Goal: Information Seeking & Learning: Find specific fact

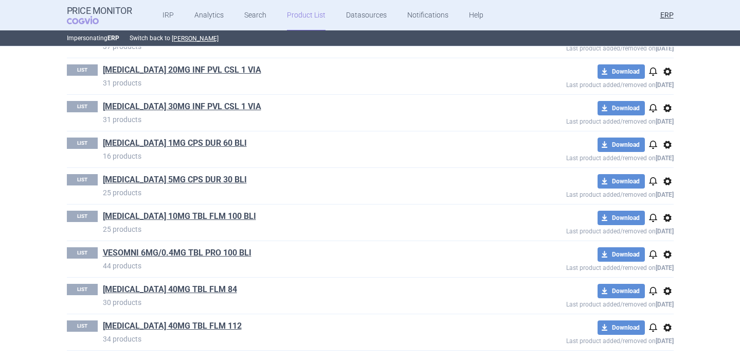
scroll to position [611, 0]
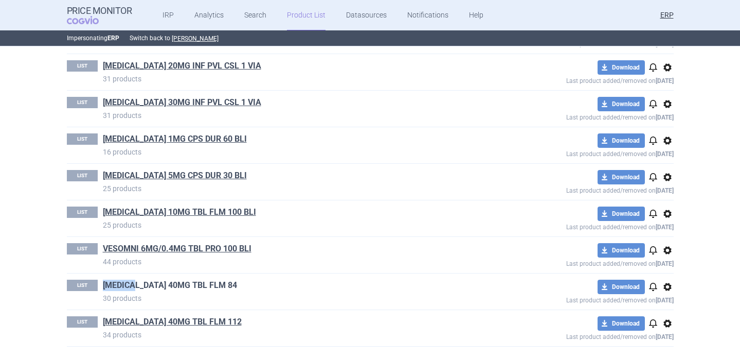
drag, startPoint x: 100, startPoint y: 286, endPoint x: 135, endPoint y: 287, distance: 35.0
click at [135, 287] on div "LIST XOSPATA 40MG TBL FLM 84 30 products" at bounding box center [279, 291] width 425 height 24
copy link "XOSPAT"
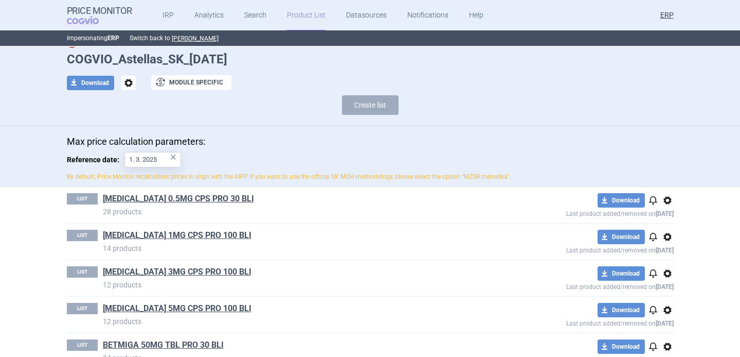
scroll to position [0, 0]
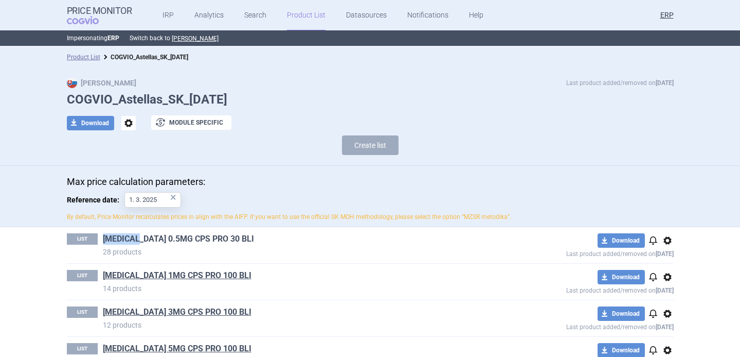
drag, startPoint x: 99, startPoint y: 238, endPoint x: 145, endPoint y: 241, distance: 45.3
click at [145, 241] on div "LIST ADVAGRAF 0.5MG CPS PRO 30 BLI 28 products" at bounding box center [279, 245] width 425 height 24
copy link "[MEDICAL_DATA]"
click at [138, 97] on h1 "COGVIO_Astellas_SK_[DATE]" at bounding box center [370, 99] width 607 height 15
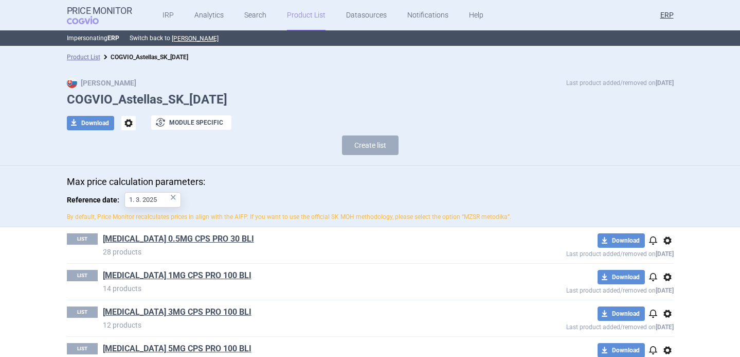
click at [138, 97] on h1 "COGVIO_Astellas_SK_[DATE]" at bounding box center [370, 99] width 607 height 15
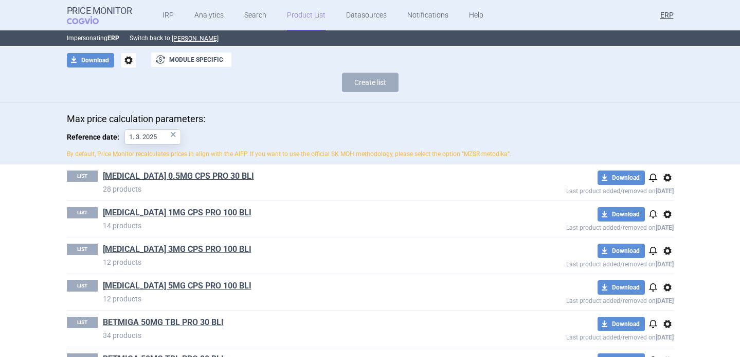
scroll to position [103, 0]
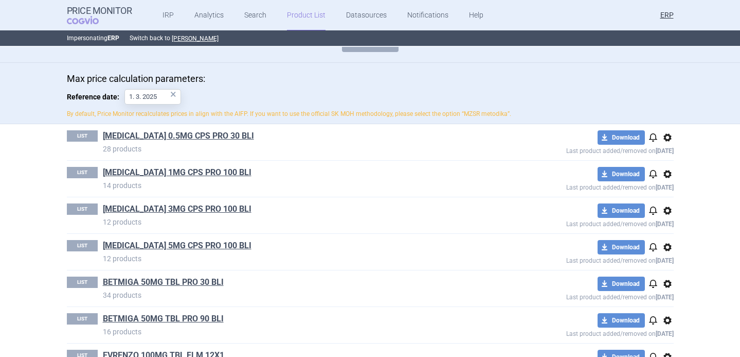
click at [668, 136] on span "options" at bounding box center [668, 137] width 12 height 12
click at [668, 159] on button "Copy" at bounding box center [667, 159] width 33 height 15
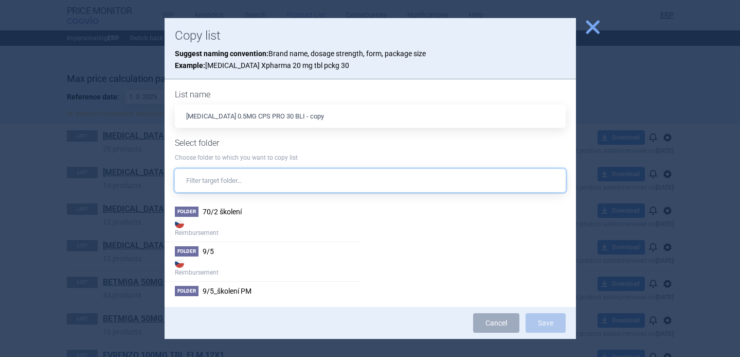
click at [330, 185] on input "text" at bounding box center [370, 180] width 391 height 23
paste input "Advagraf, Xospata_10.10.2025"
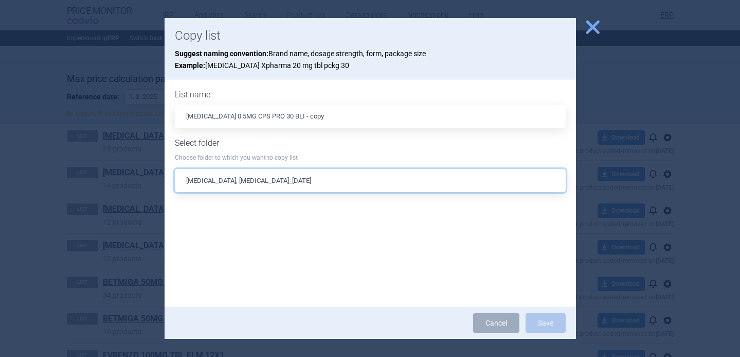
drag, startPoint x: 232, startPoint y: 183, endPoint x: 119, endPoint y: 183, distance: 112.2
click at [119, 356] on div "close Copy list Suggest naming convention: Brand name, dosage strength, form, p…" at bounding box center [370, 357] width 740 height 0
type input "ata_10.10.2025"
drag, startPoint x: 235, startPoint y: 182, endPoint x: 176, endPoint y: 180, distance: 58.2
click at [177, 181] on input "ata_10.10.2025" at bounding box center [370, 180] width 391 height 23
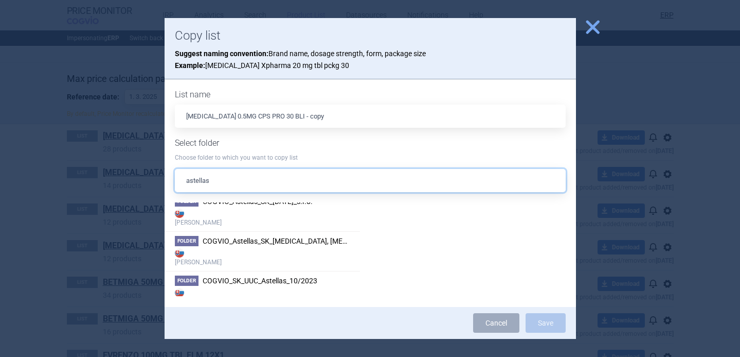
scroll to position [287, 0]
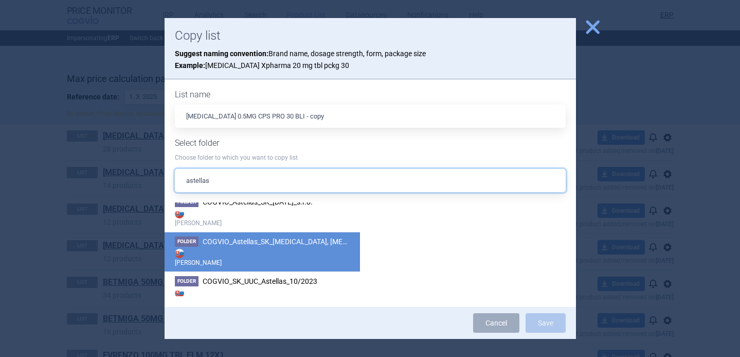
type input "astellas"
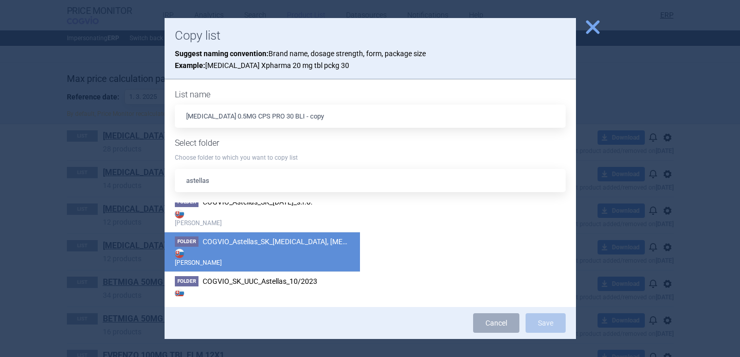
click at [253, 248] on strong "[PERSON_NAME]" at bounding box center [262, 256] width 175 height 21
click at [590, 27] on span "close" at bounding box center [593, 27] width 18 height 18
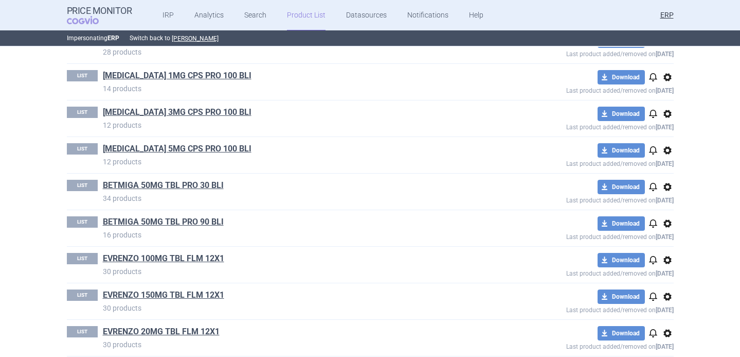
scroll to position [201, 0]
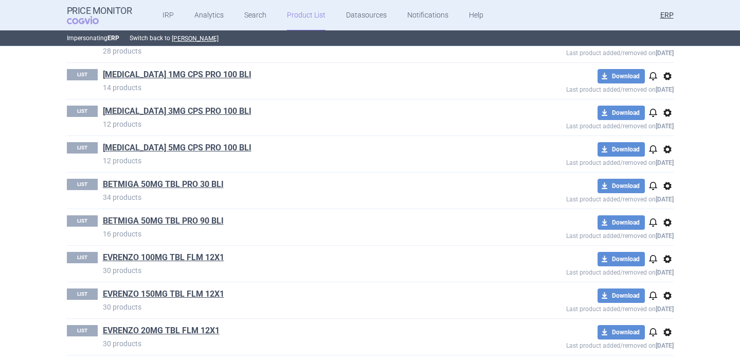
click at [671, 77] on span "options" at bounding box center [668, 76] width 12 height 12
click at [671, 96] on button "Copy" at bounding box center [667, 98] width 33 height 15
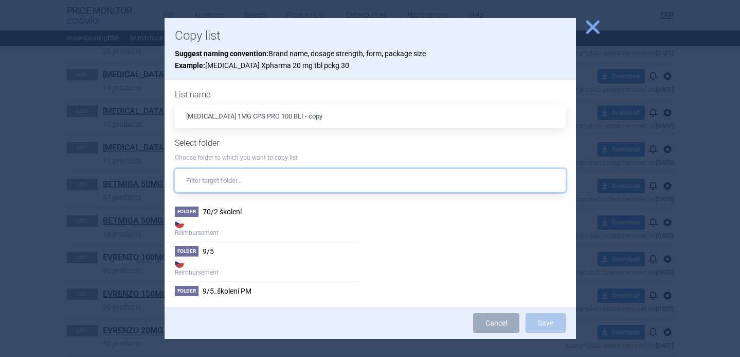
click at [273, 179] on input "text" at bounding box center [370, 180] width 391 height 23
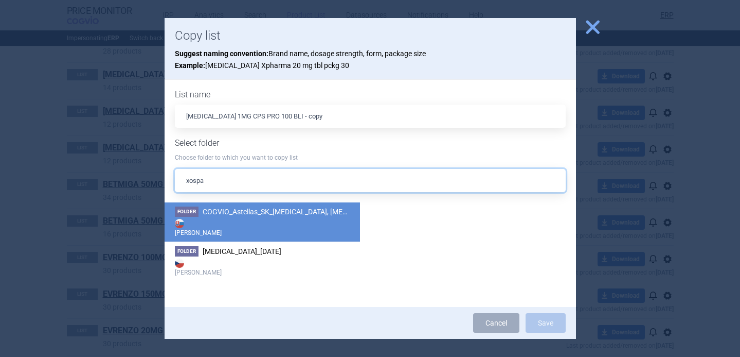
type input "xospa"
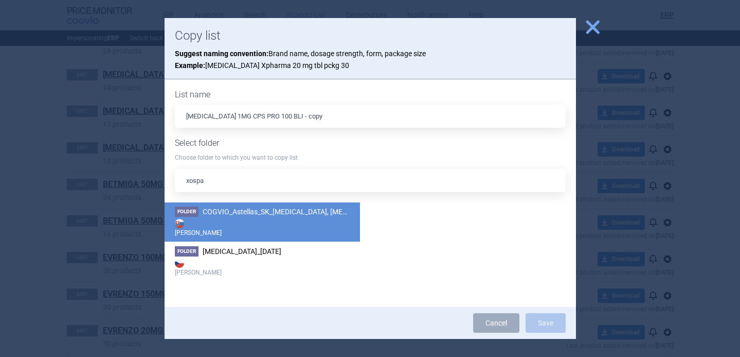
click at [253, 220] on strong "[PERSON_NAME]" at bounding box center [262, 227] width 175 height 21
click at [547, 321] on button "Save" at bounding box center [546, 323] width 40 height 20
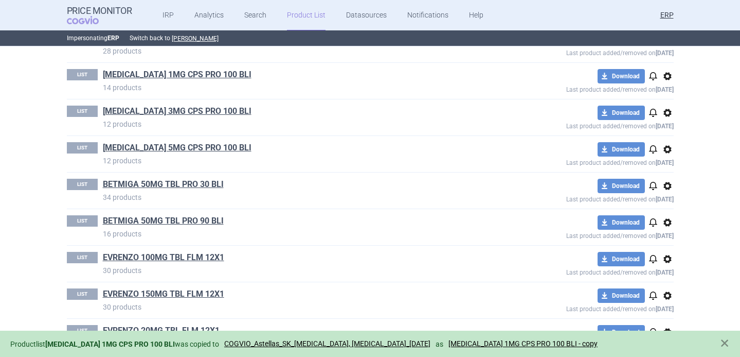
click at [667, 116] on span "options" at bounding box center [668, 112] width 12 height 12
click at [664, 135] on button "Copy" at bounding box center [667, 134] width 33 height 15
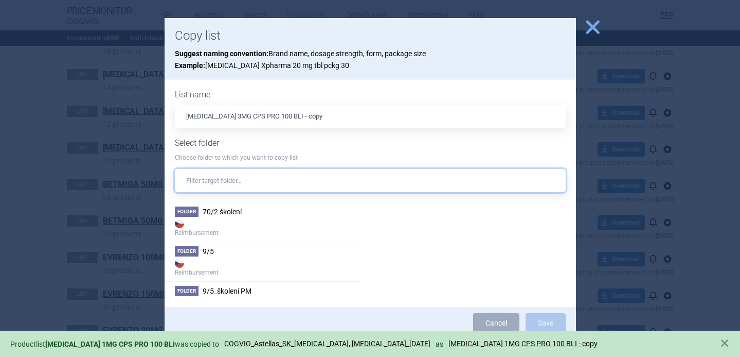
click at [381, 183] on input "text" at bounding box center [370, 180] width 391 height 23
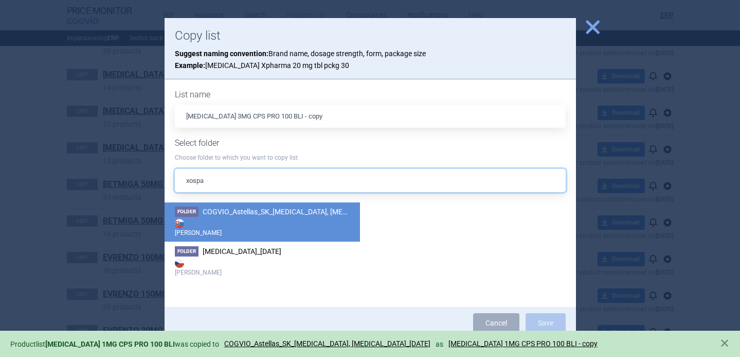
type input "xospa"
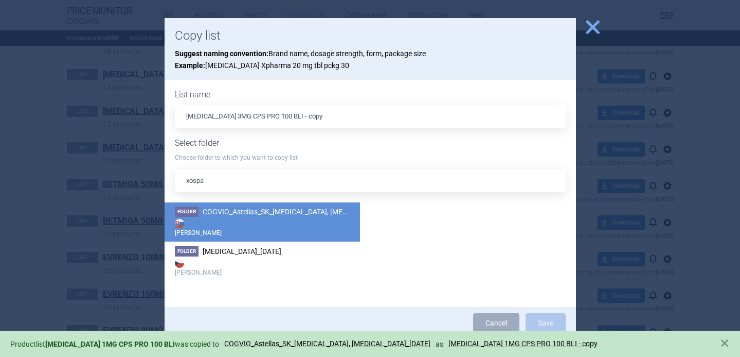
click at [297, 220] on strong "[PERSON_NAME]" at bounding box center [262, 227] width 175 height 21
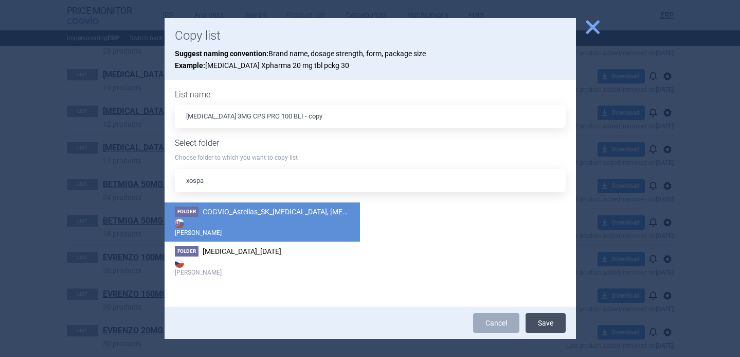
click at [551, 319] on button "Save" at bounding box center [546, 323] width 40 height 20
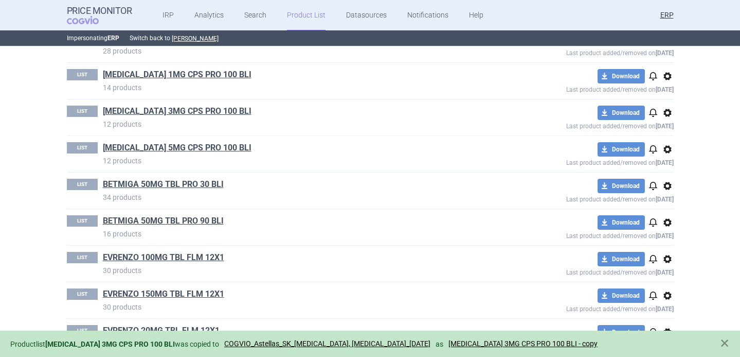
click at [668, 152] on span "options" at bounding box center [668, 149] width 12 height 12
click at [672, 170] on button "Copy" at bounding box center [667, 171] width 33 height 15
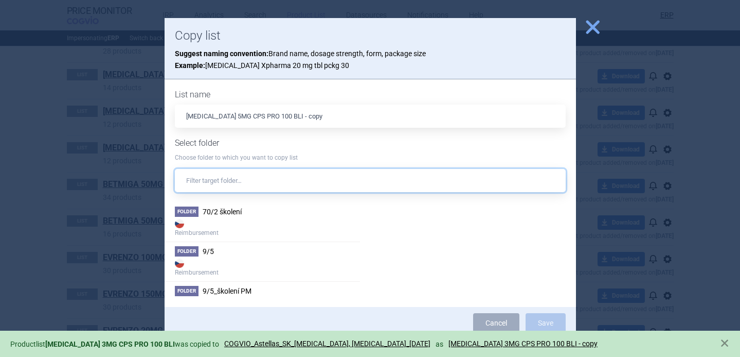
click at [482, 175] on input "text" at bounding box center [370, 180] width 391 height 23
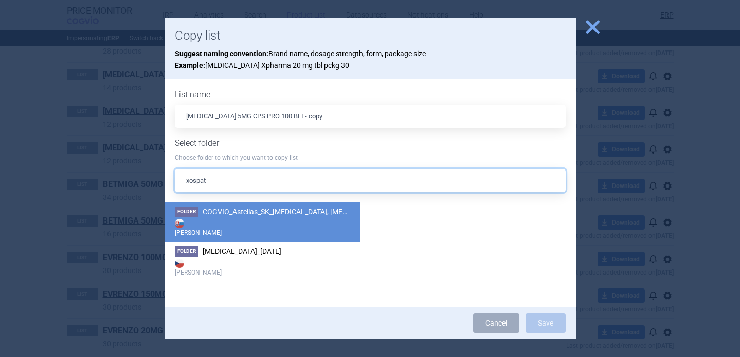
type input "xospat"
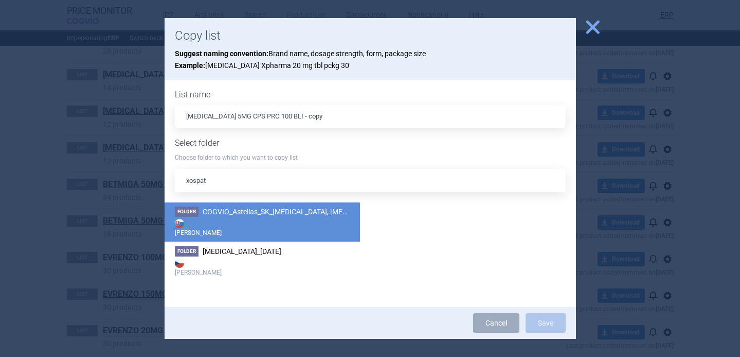
click at [315, 221] on strong "[PERSON_NAME]" at bounding box center [262, 227] width 175 height 21
click at [538, 322] on button "Save" at bounding box center [546, 323] width 40 height 20
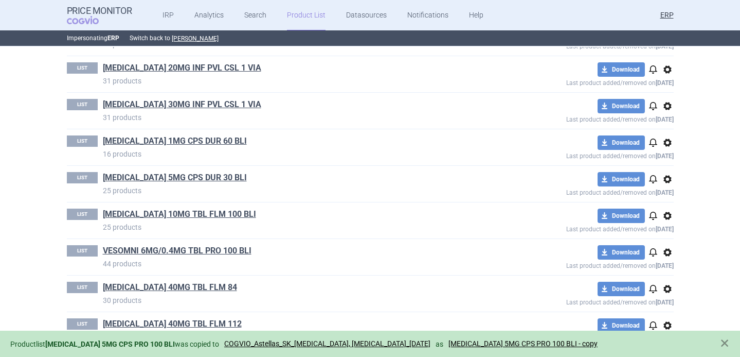
scroll to position [611, 0]
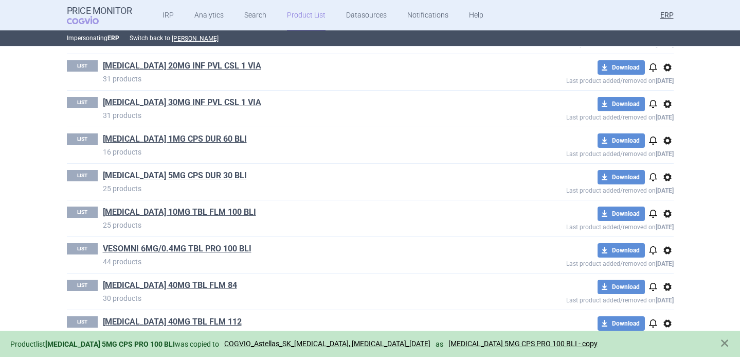
click at [668, 287] on span "options" at bounding box center [668, 286] width 12 height 12
click at [671, 301] on button "Copy" at bounding box center [667, 301] width 33 height 15
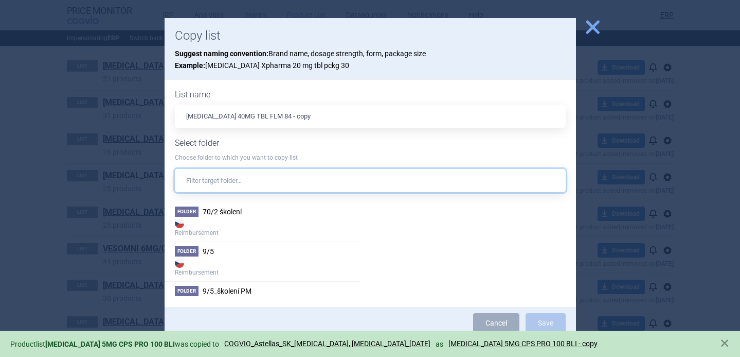
click at [356, 183] on input "text" at bounding box center [370, 180] width 391 height 23
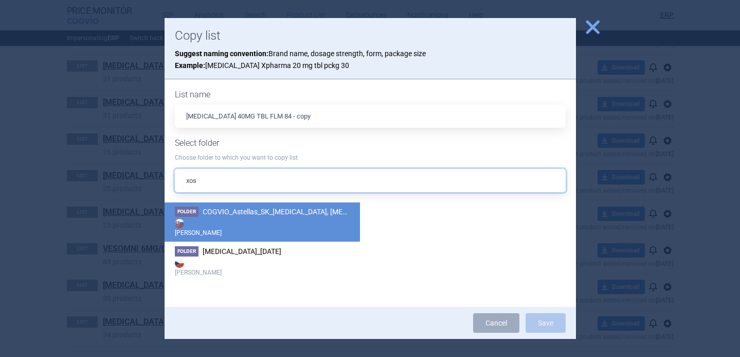
type input "xos"
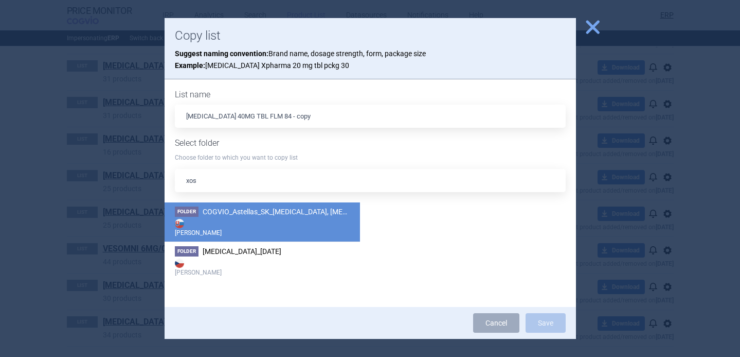
click at [312, 220] on strong "[PERSON_NAME]" at bounding box center [262, 227] width 175 height 21
click at [542, 321] on button "Save" at bounding box center [546, 323] width 40 height 20
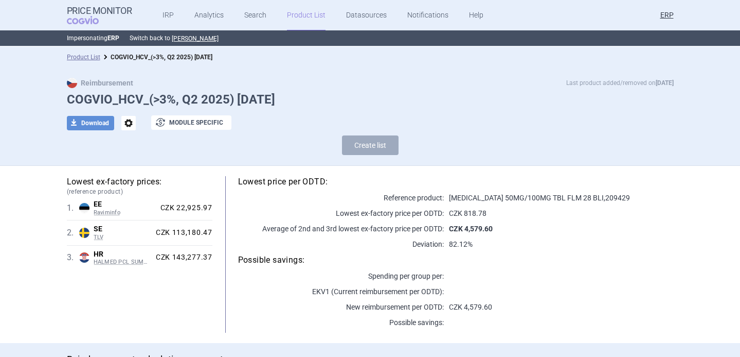
click at [132, 129] on span "options" at bounding box center [128, 123] width 14 height 14
click at [130, 165] on button "Rename" at bounding box center [128, 164] width 33 height 15
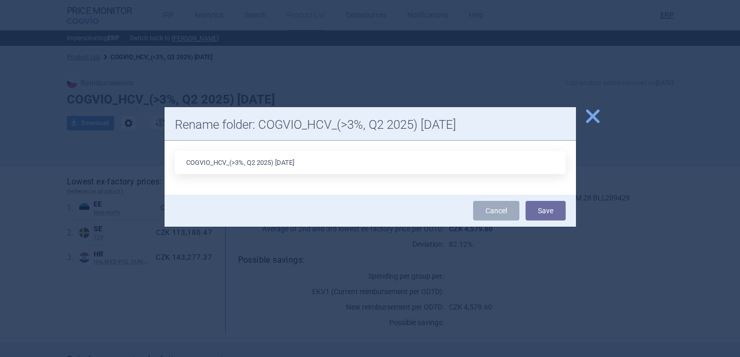
click at [255, 162] on input "COGVIO_HCV_(>3%, Q2 2025) 8.10.2025" at bounding box center [370, 162] width 391 height 23
type input "COGVIO_HCV_(>3%, Q3 2025) 8.10.2025"
click at [532, 211] on button "Save" at bounding box center [546, 211] width 40 height 20
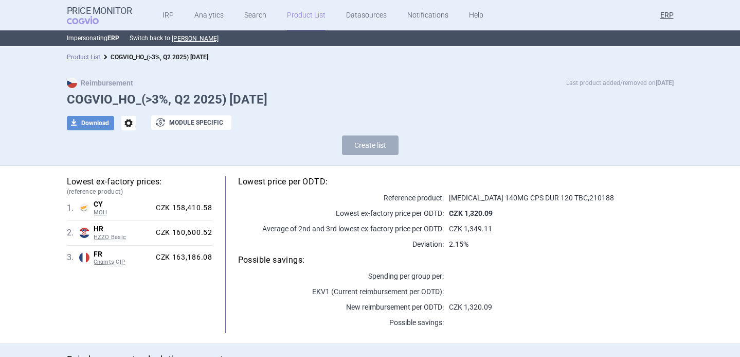
click at [126, 121] on span "options" at bounding box center [128, 123] width 14 height 14
click at [131, 161] on button "Rename" at bounding box center [128, 164] width 33 height 15
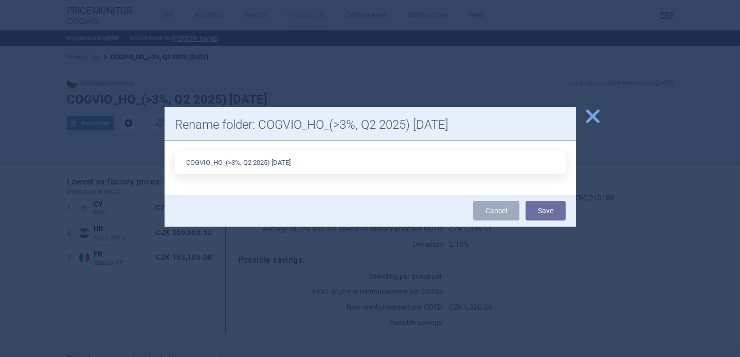
click at [252, 164] on input "COGVIO_HO_(>3%, Q2 2025) 8.10.2025" at bounding box center [370, 162] width 391 height 23
type input "COGVIO_HO_(>3%, Q3 2025) [DATE]"
click at [559, 209] on button "Save" at bounding box center [546, 211] width 40 height 20
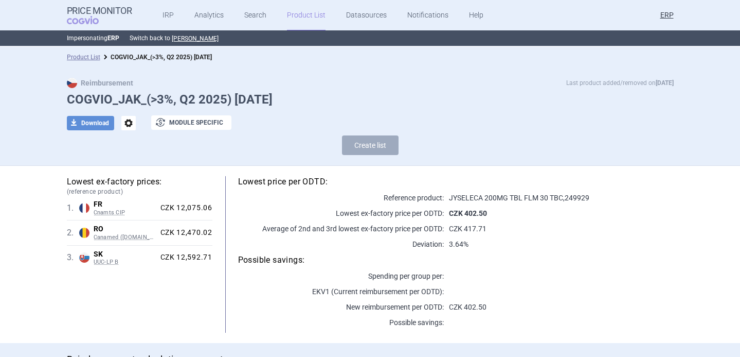
click at [126, 123] on span "options" at bounding box center [128, 123] width 14 height 14
click at [127, 165] on button "Rename" at bounding box center [128, 164] width 33 height 15
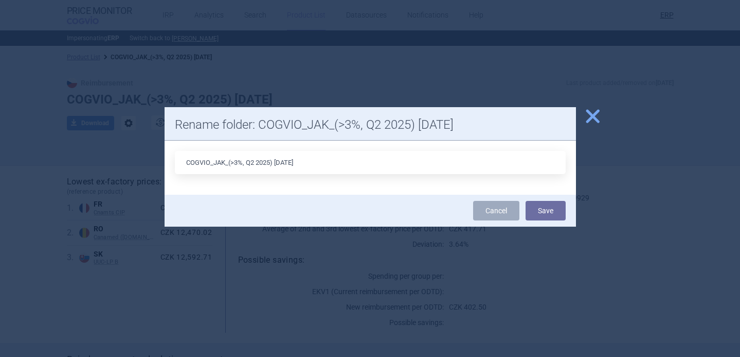
click at [254, 163] on input "COGVIO_JAK_(>3%, Q2 2025) 8.10.2025" at bounding box center [370, 162] width 391 height 23
type input "COGVIO_JAK_(>3%, Q3 2025) [DATE]"
click at [559, 208] on button "Save" at bounding box center [546, 211] width 40 height 20
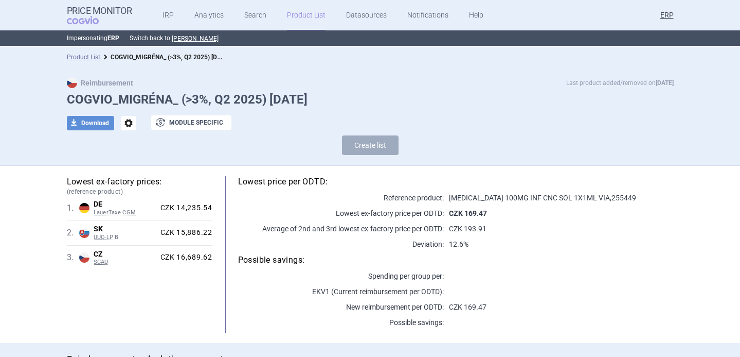
click at [127, 125] on span "options" at bounding box center [128, 123] width 14 height 14
click at [131, 162] on button "Rename" at bounding box center [128, 164] width 33 height 15
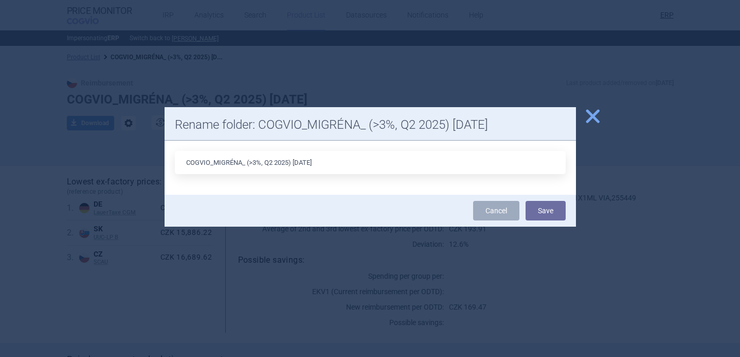
click at [272, 164] on input "COGVIO_MIGRÉNA_ (>3%, Q2 2025) 8.10.2025" at bounding box center [370, 162] width 391 height 23
type input "COGVIO_MIGRÉNA_ (>3%, Q3 2025) [DATE]"
click at [548, 207] on button "Save" at bounding box center [546, 211] width 40 height 20
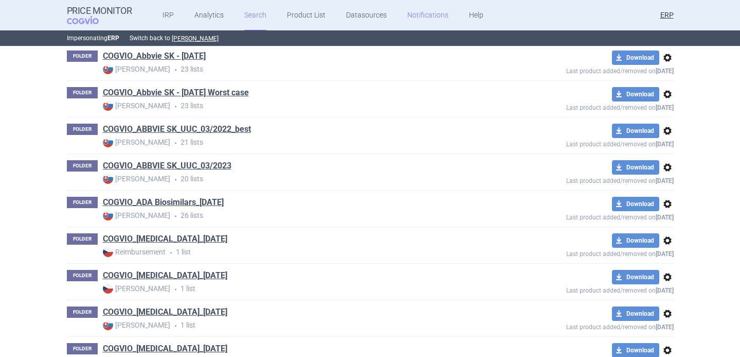
scroll to position [20450, 0]
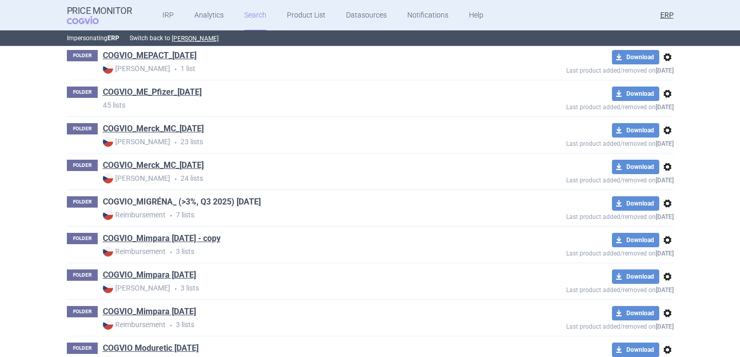
drag, startPoint x: 281, startPoint y: 200, endPoint x: 182, endPoint y: 200, distance: 99.3
click at [182, 200] on div "FOLDER COGVIO_MIGRÉNA_ (>3%, Q3 2025) 8.10.2025 Reimbursement • 7 lists" at bounding box center [279, 208] width 425 height 24
copy link ">3%, Q3 2025) 8.10.2025"
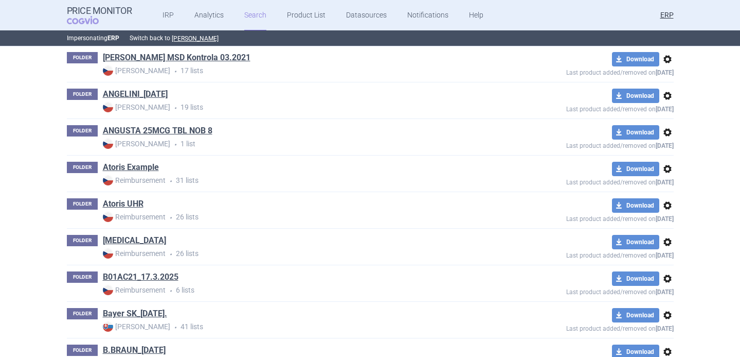
scroll to position [0, 0]
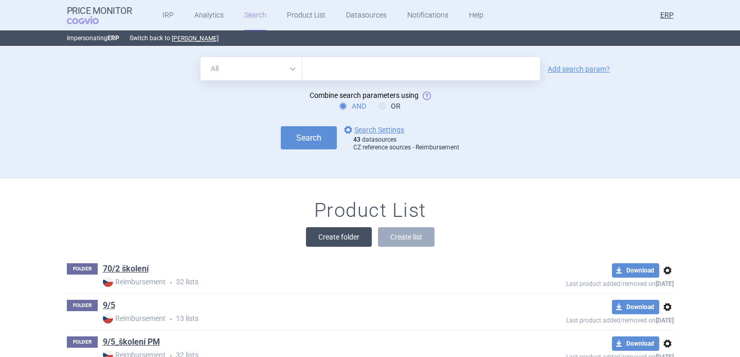
click at [352, 239] on button "Create folder" at bounding box center [339, 237] width 66 height 20
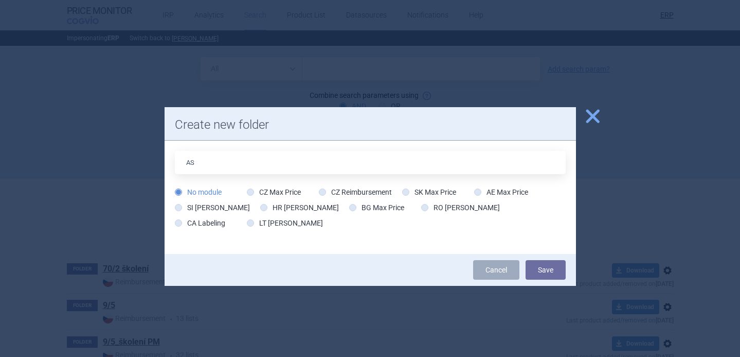
type input "A"
click at [595, 120] on span "close" at bounding box center [593, 116] width 18 height 18
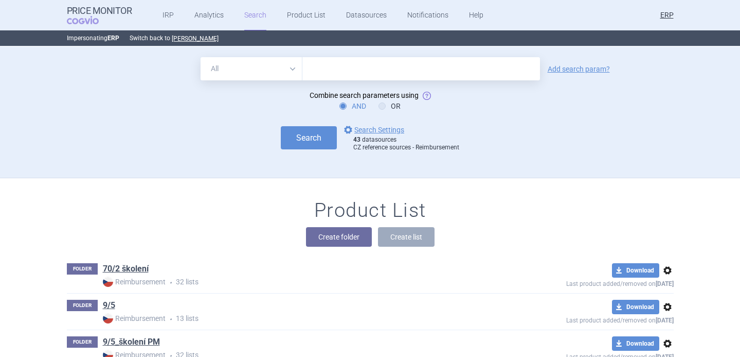
scroll to position [4523, 0]
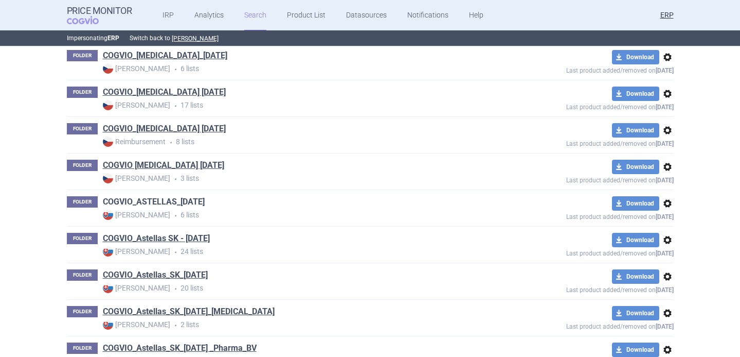
drag, startPoint x: 99, startPoint y: 202, endPoint x: 112, endPoint y: 199, distance: 12.7
click at [112, 199] on div "FOLDER COGVIO_ASTELLAS_12.07.2023 Max Price • 6 lists" at bounding box center [279, 208] width 425 height 24
click at [265, 221] on div "FOLDER COGVIO_ASTELLAS_12.07.2023 Max Price • 6 lists download Download options…" at bounding box center [370, 208] width 607 height 36
drag, startPoint x: 99, startPoint y: 277, endPoint x: 233, endPoint y: 275, distance: 133.8
click at [233, 275] on div "FOLDER COGVIO_Astellas_SK_16.3.2025 Max Price • 20 lists" at bounding box center [279, 281] width 425 height 24
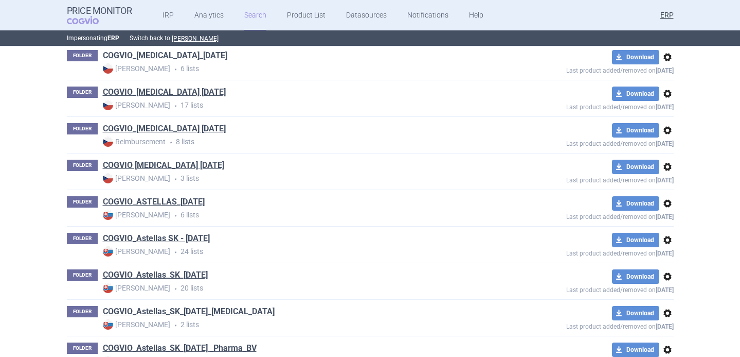
copy link "COGVIO_Astellas_SK_16.3.2025"
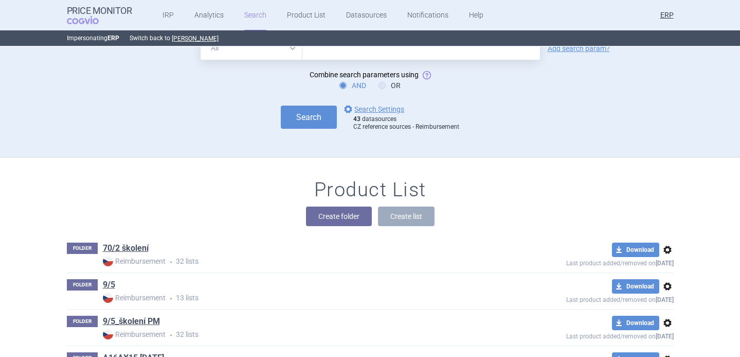
scroll to position [0, 0]
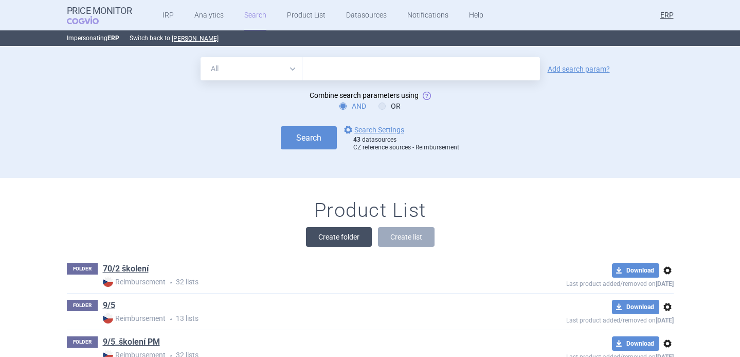
click at [351, 232] on button "Create folder" at bounding box center [339, 237] width 66 height 20
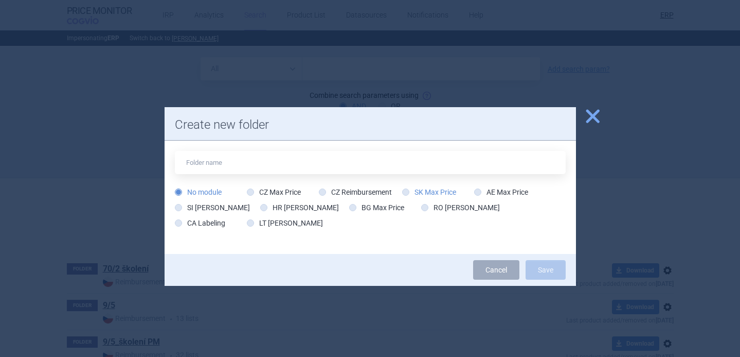
click at [411, 191] on label "SK Max Price" at bounding box center [429, 192] width 54 height 10
click at [411, 191] on input "SK Max Price" at bounding box center [408, 192] width 10 height 10
radio input "true"
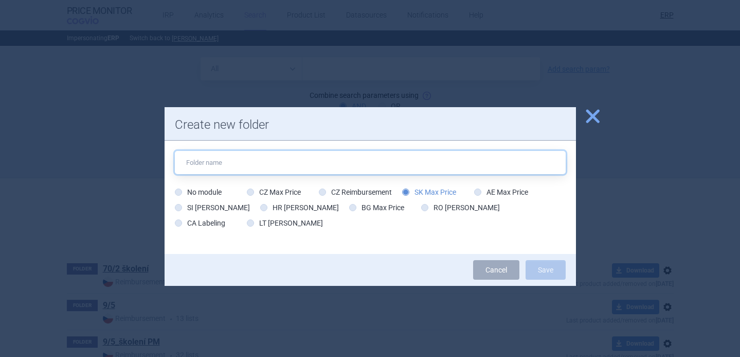
click at [389, 159] on input "text" at bounding box center [370, 162] width 391 height 23
paste input "COGVIO_Astellas_SK_16.3.2025"
drag, startPoint x: 286, startPoint y: 163, endPoint x: 252, endPoint y: 163, distance: 34.0
click at [252, 163] on input "COGVIO_Astellas_SK_16.3.2025" at bounding box center [370, 162] width 391 height 23
click at [247, 163] on input "COGVIO_Astellas_SK_10.10.2025" at bounding box center [370, 162] width 391 height 23
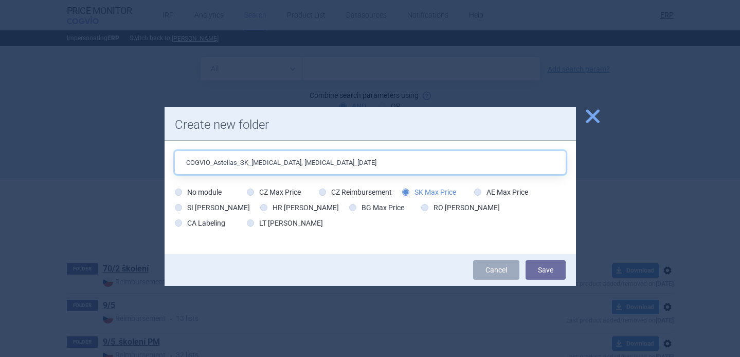
type input "COGVIO_Astellas_SK_Advagraf, Xospata_10.10.2025"
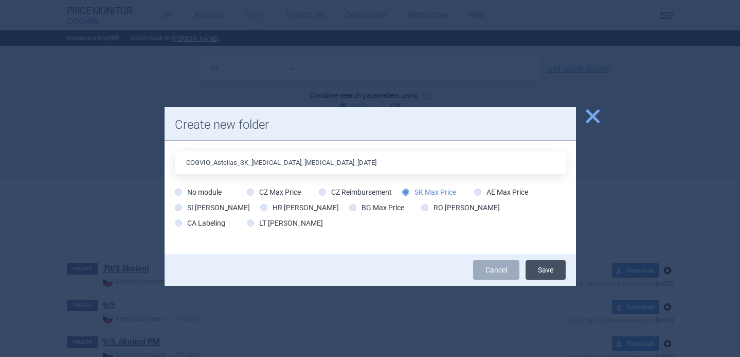
click at [548, 268] on button "Save" at bounding box center [546, 270] width 40 height 20
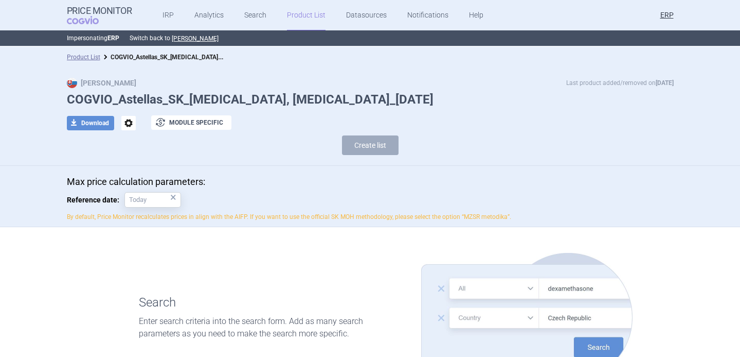
click at [381, 90] on div "Max Price Last product added/removed on 10 Oct COGVIO_Astellas_SK_Advagraf, Xos…" at bounding box center [370, 119] width 648 height 82
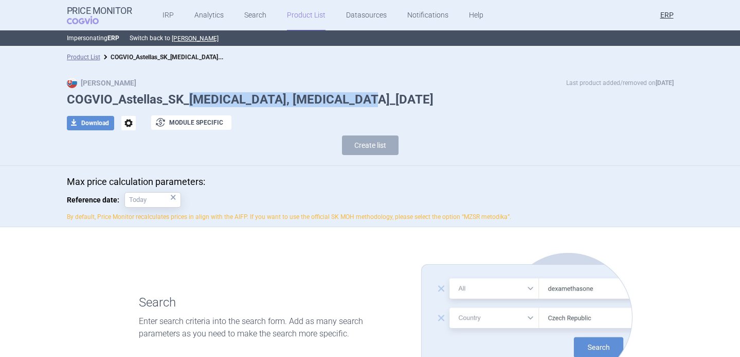
drag, startPoint x: 367, startPoint y: 99, endPoint x: 192, endPoint y: 100, distance: 175.4
click at [192, 100] on h1 "COGVIO_Astellas_SK_Advagraf, Xospata_10.10.2025" at bounding box center [370, 99] width 607 height 15
copy h1 "Advagraf, Xospata_10.10.2025"
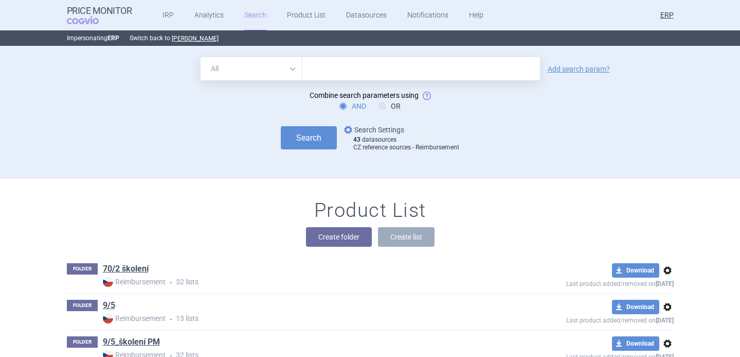
click at [379, 125] on link "options Search Settings" at bounding box center [373, 129] width 62 height 12
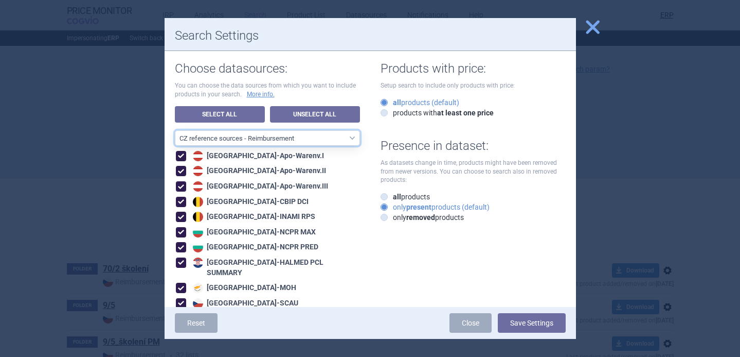
click at [310, 139] on select "All data sources CZ reference sources - Reimbursement SK reference sources - Of…" at bounding box center [267, 137] width 185 height 15
select select "3e39bb1b-0066-4e3d-9ac6-6dc98ece7831"
click at [175, 130] on select "All data sources CZ reference sources - Reimbursement SK reference sources - Of…" at bounding box center [267, 137] width 185 height 15
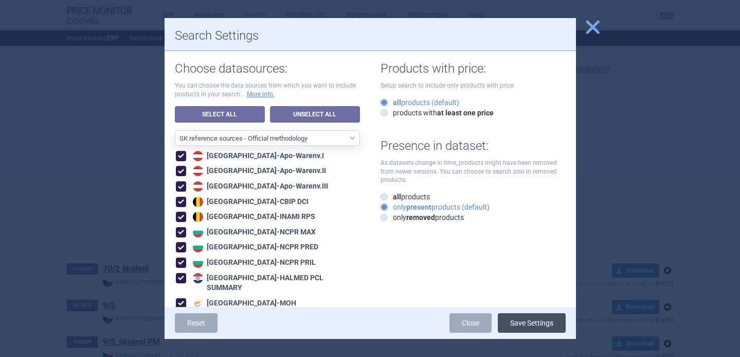
click at [531, 324] on button "Save Settings" at bounding box center [532, 323] width 68 height 20
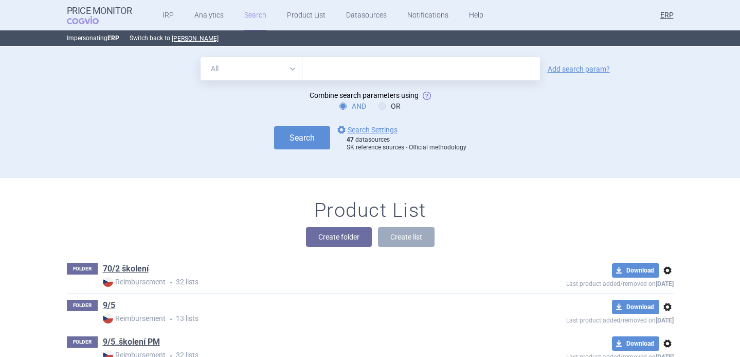
click at [384, 72] on input "text" at bounding box center [422, 68] width 238 height 23
paste input "[MEDICAL_DATA]"
type input "[MEDICAL_DATA]"
click at [335, 143] on div "options Search Settings 47 datasources SK reference sources - Official methodol…" at bounding box center [398, 137] width 136 height 28
click at [317, 141] on button "Search" at bounding box center [302, 137] width 56 height 23
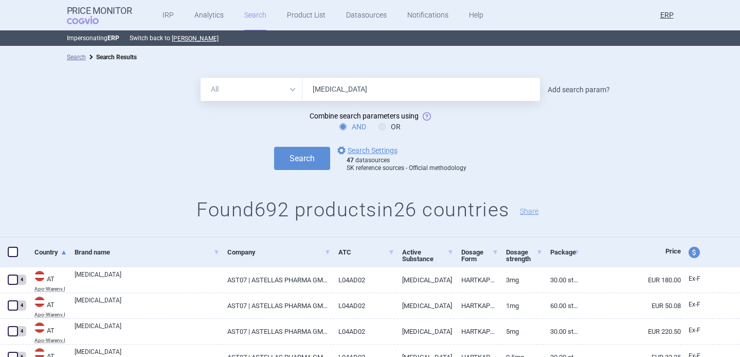
click at [554, 92] on link "Add search param?" at bounding box center [579, 89] width 62 height 7
select select "brandName"
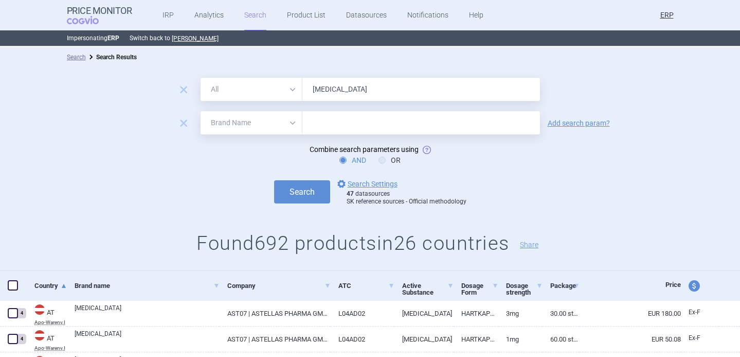
click at [283, 125] on select "All Brand Name ATC Company Active Substance Country Newer than" at bounding box center [252, 122] width 102 height 23
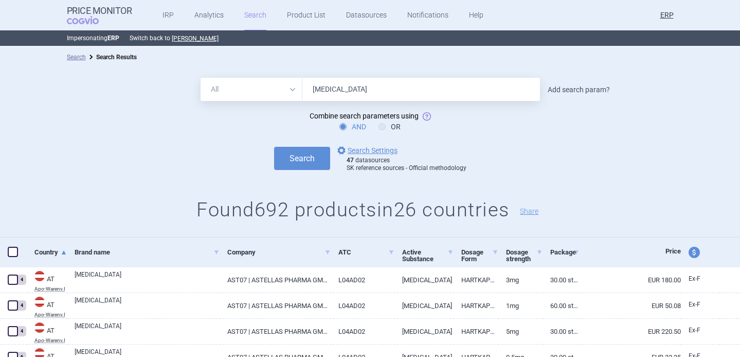
click at [564, 92] on link "Add search param?" at bounding box center [579, 89] width 62 height 7
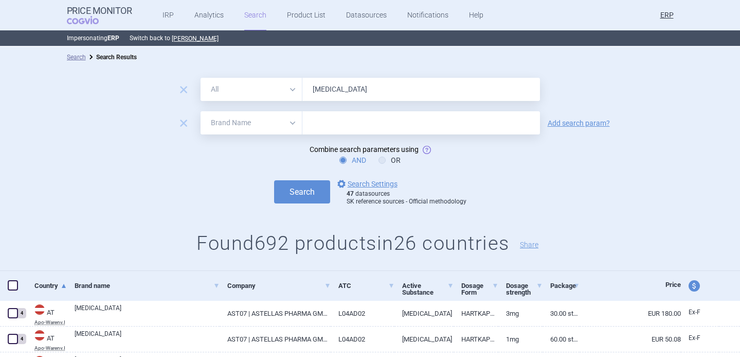
click at [278, 122] on select "All Brand Name ATC Company Active Substance Country Newer than" at bounding box center [252, 122] width 102 height 23
select select "mah"
click at [201, 111] on select "All Brand Name ATC Company Active Substance Country Newer than" at bounding box center [252, 122] width 102 height 23
click at [346, 123] on input "text" at bounding box center [422, 122] width 238 height 23
type input "astellas"
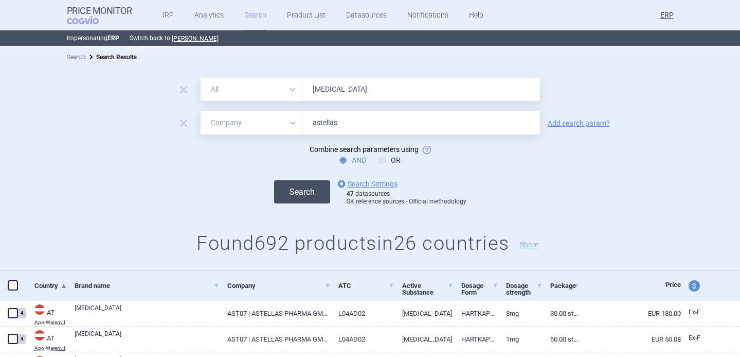
click at [307, 197] on button "Search" at bounding box center [302, 191] width 56 height 23
click at [583, 122] on link "Add search param?" at bounding box center [579, 122] width 62 height 7
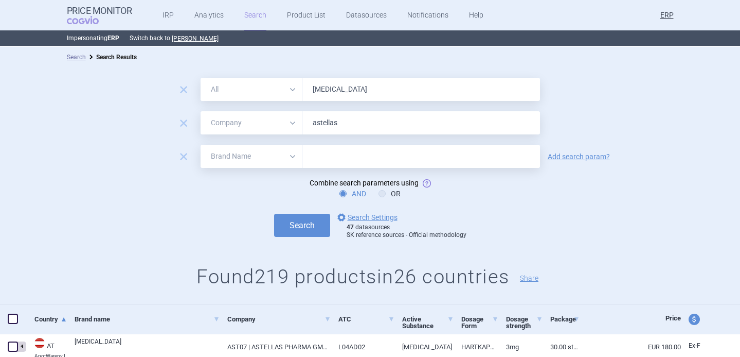
click at [225, 158] on select "All Brand Name ATC Company Active Substance Country Newer than" at bounding box center [252, 156] width 102 height 23
select select "newerThan"
click at [201, 145] on select "All Brand Name ATC Company Active Substance Country Newer than" at bounding box center [252, 156] width 102 height 23
click at [339, 156] on input "text" at bounding box center [422, 156] width 238 height 23
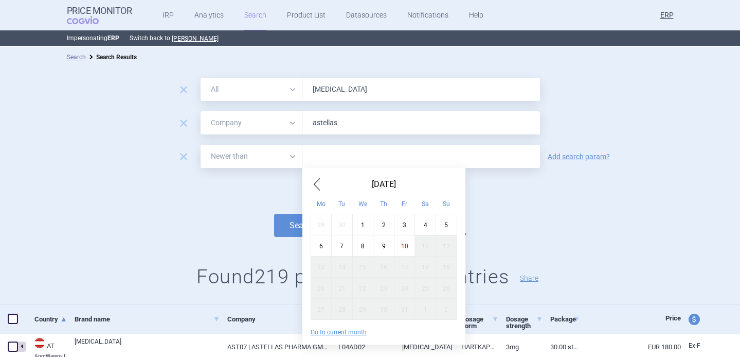
click at [320, 177] on span "Previous Month" at bounding box center [317, 184] width 12 height 16
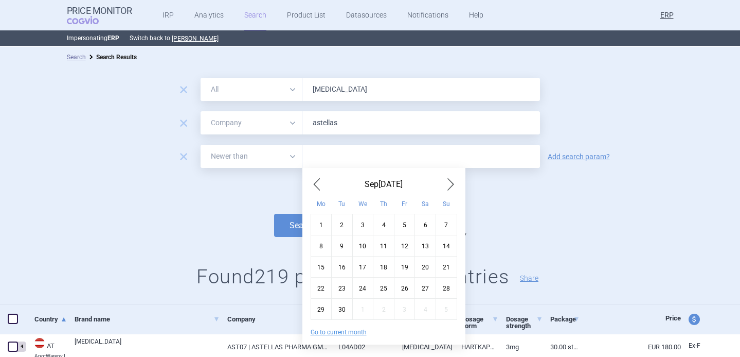
click at [320, 177] on span "Previous Month" at bounding box center [317, 184] width 12 height 16
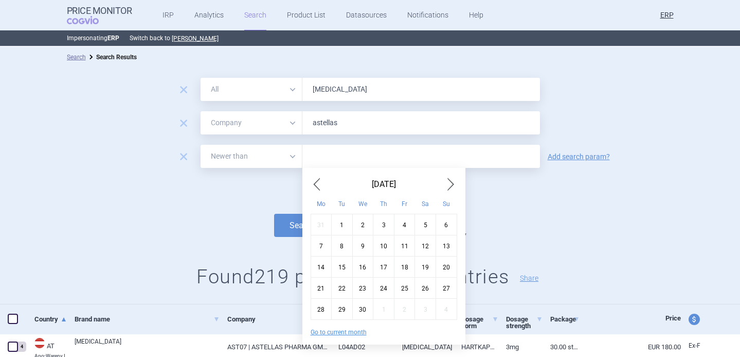
click at [320, 177] on span "Previous Month" at bounding box center [317, 184] width 12 height 16
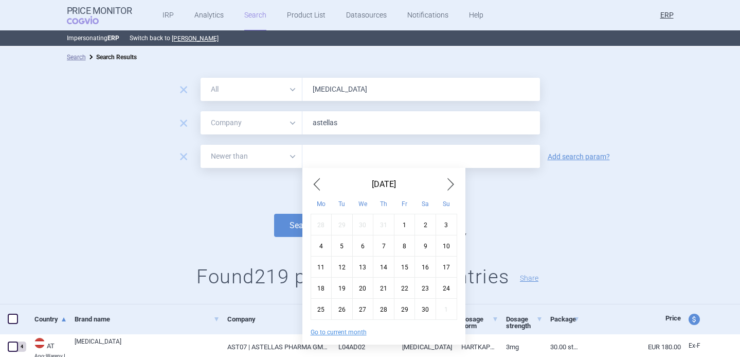
click at [402, 223] on div "1" at bounding box center [404, 224] width 21 height 21
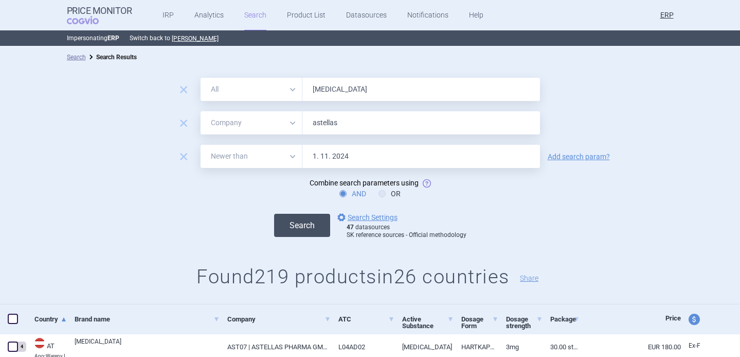
click at [319, 225] on button "Search" at bounding box center [302, 225] width 56 height 23
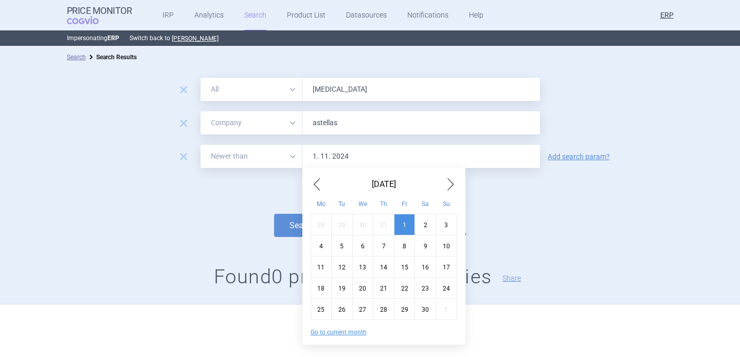
click at [349, 154] on input "1. 11. 2024" at bounding box center [422, 156] width 238 height 23
type input "1. 11. 2023"
click at [274, 214] on button "Search" at bounding box center [302, 225] width 56 height 23
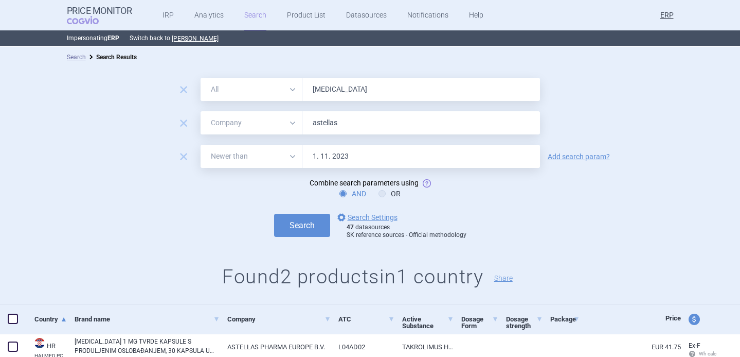
click at [171, 283] on h1 "Found 2 products in 1 country Share" at bounding box center [370, 277] width 740 height 24
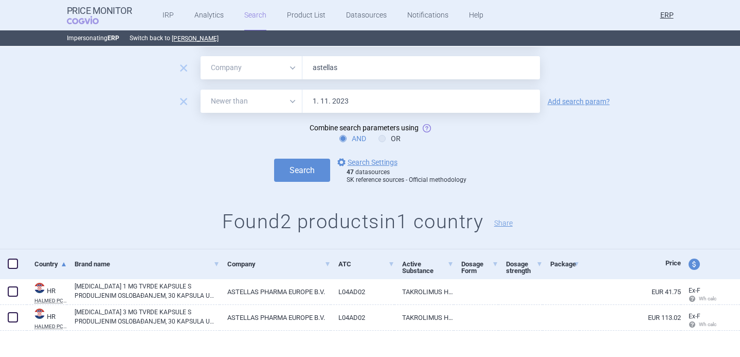
scroll to position [62, 0]
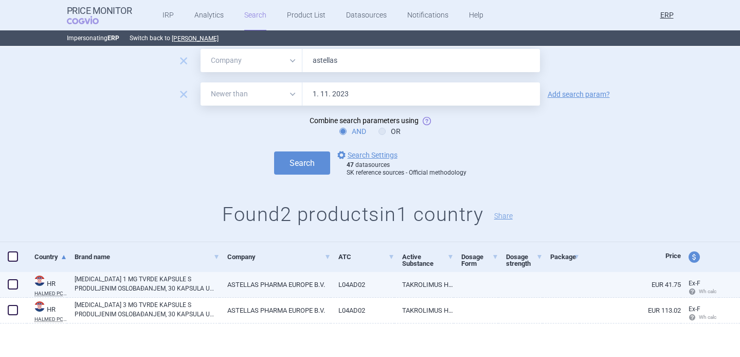
click at [14, 284] on span at bounding box center [13, 284] width 10 height 10
checkbox input "true"
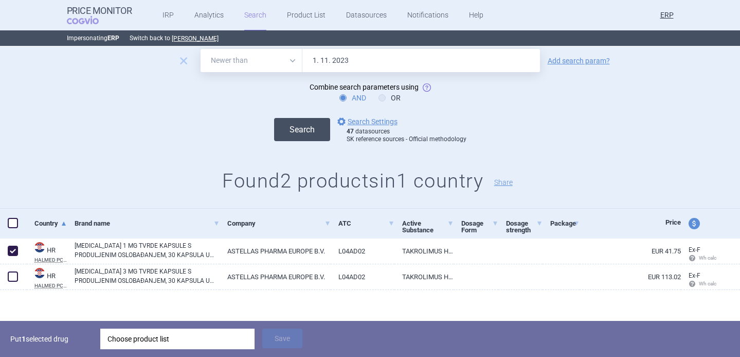
scroll to position [98, 0]
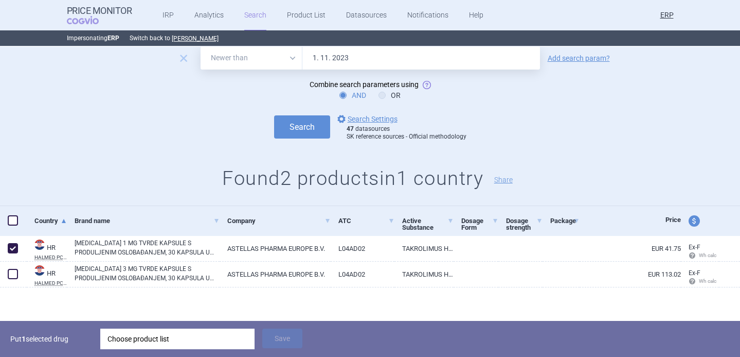
click at [197, 342] on div "Choose product list" at bounding box center [178, 338] width 140 height 21
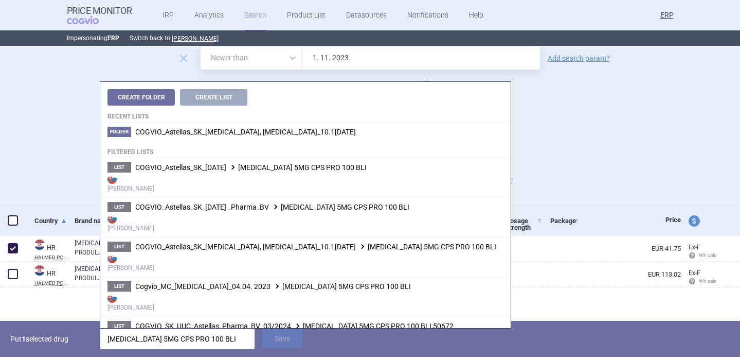
click at [148, 336] on input "[MEDICAL_DATA] 5MG CPS PRO 100 BLI" at bounding box center [177, 338] width 154 height 21
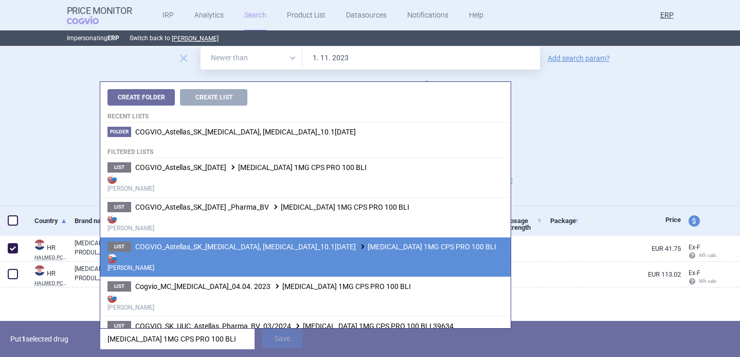
type input "[MEDICAL_DATA] 1MG CPS PRO 100 BLI"
click at [256, 253] on strong "[PERSON_NAME]" at bounding box center [306, 262] width 396 height 21
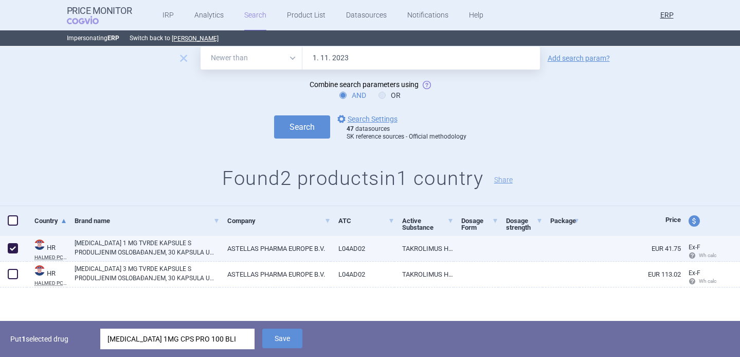
click at [11, 248] on span at bounding box center [13, 248] width 10 height 10
checkbox input "false"
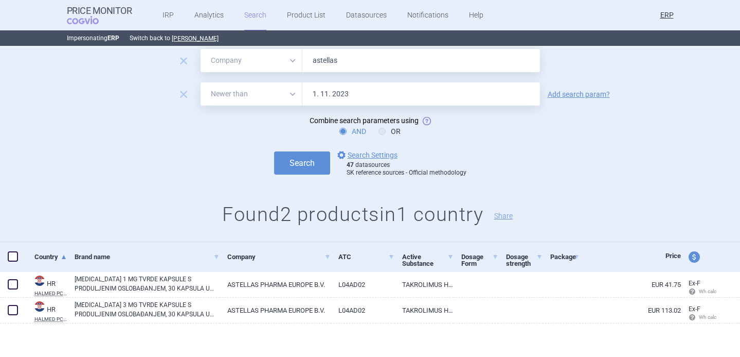
click at [361, 93] on input "1. 11. 2023" at bounding box center [422, 93] width 238 height 23
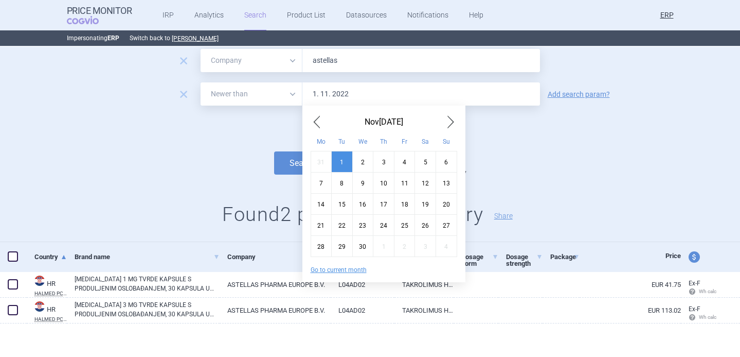
type input "1. 11. 2022"
click at [274, 151] on button "Search" at bounding box center [302, 162] width 56 height 23
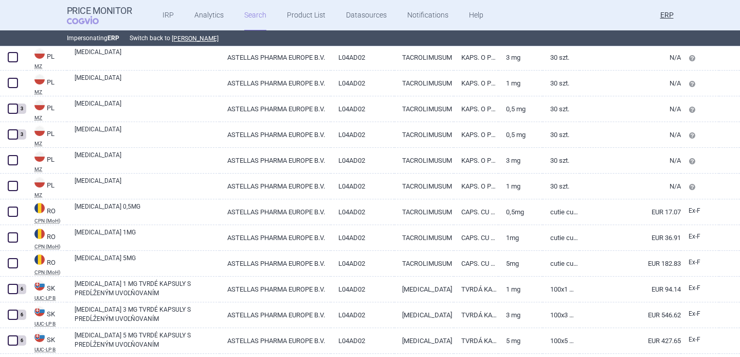
scroll to position [422, 0]
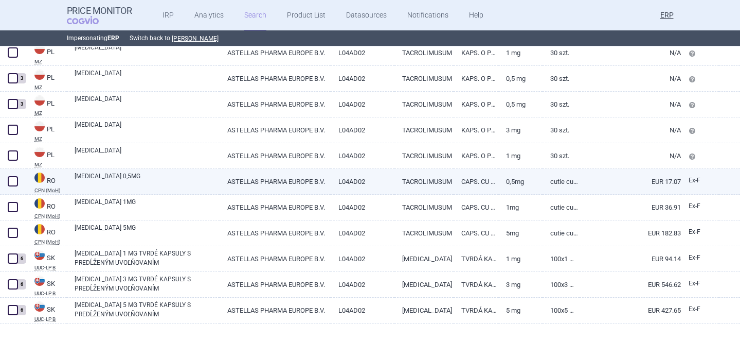
click at [191, 185] on link "ADVAGRAF 0,5MG" at bounding box center [147, 180] width 145 height 19
select select "EUR"
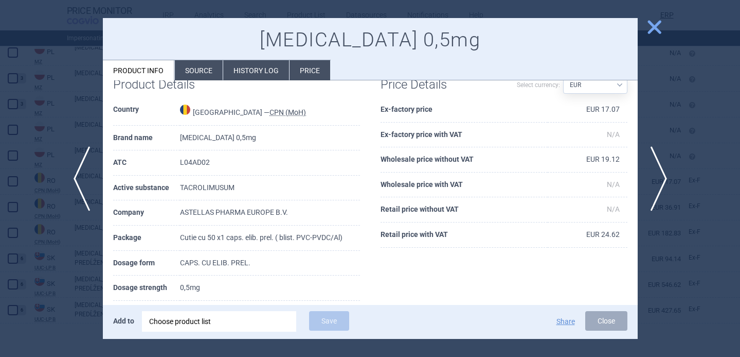
scroll to position [33, 0]
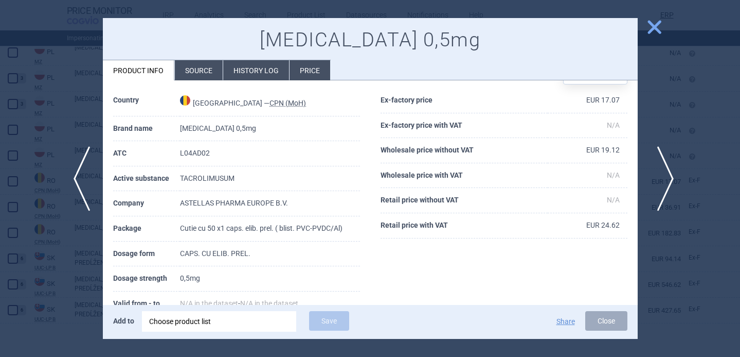
click at [664, 174] on span "next" at bounding box center [662, 178] width 23 height 65
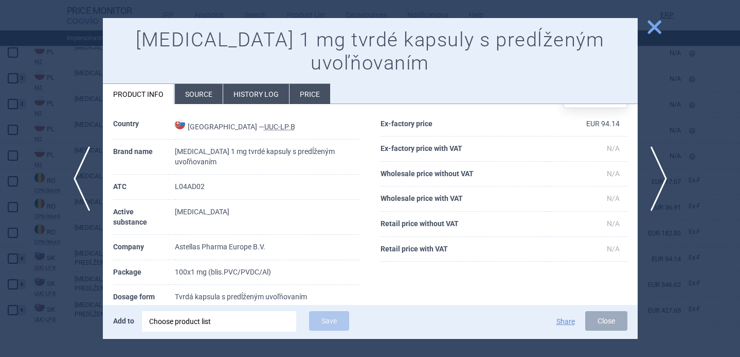
click at [650, 125] on div at bounding box center [370, 178] width 740 height 357
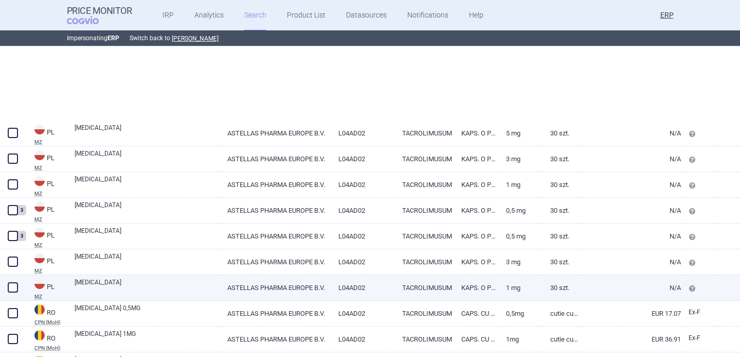
select select "mah"
select select "newerThan"
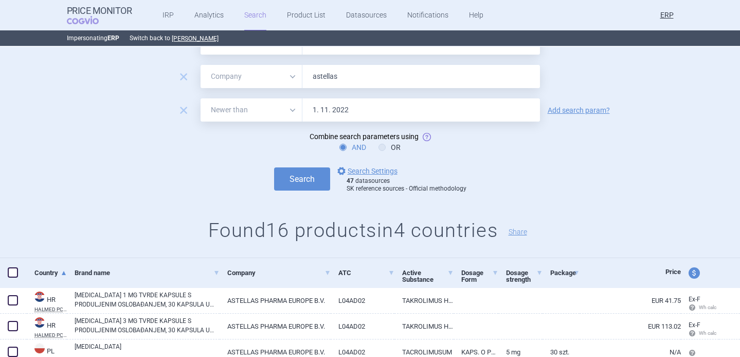
scroll to position [4, 0]
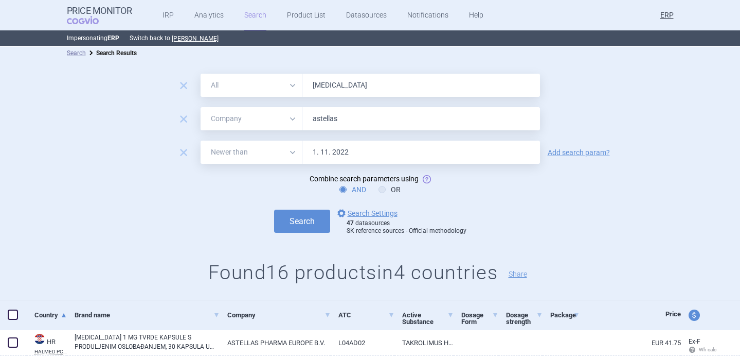
click at [357, 147] on input "1. 11. 2022" at bounding box center [422, 151] width 238 height 23
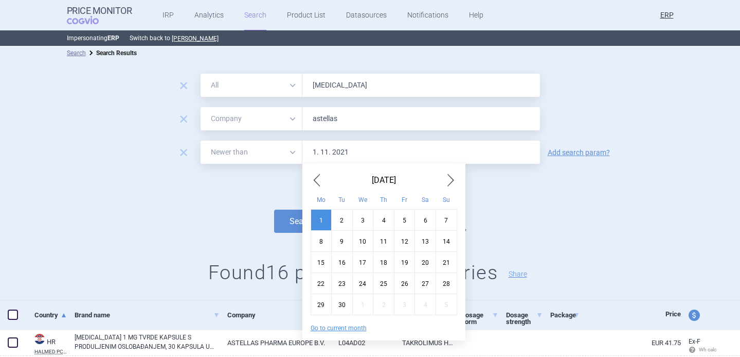
type input "1. 11. 2021"
click at [274, 209] on button "Search" at bounding box center [302, 220] width 56 height 23
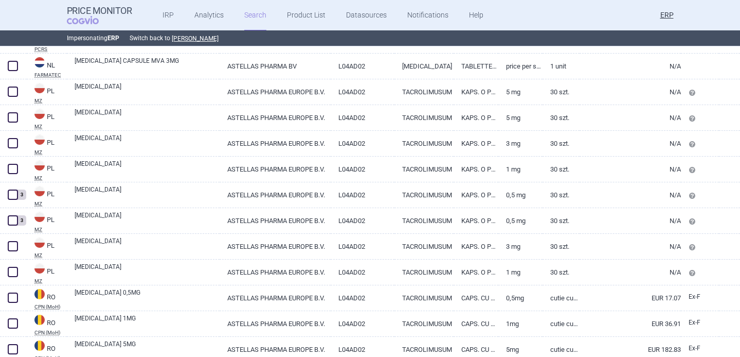
scroll to position [877, 0]
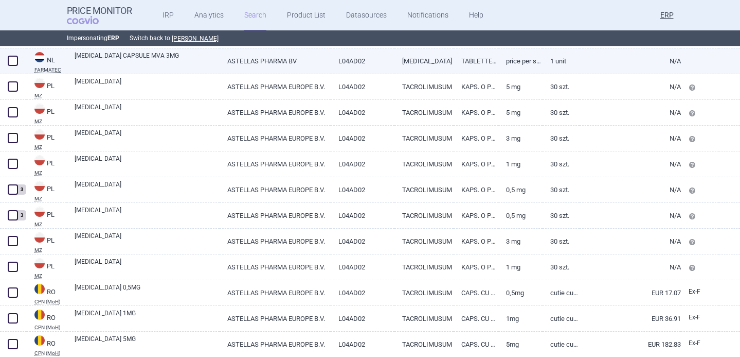
click at [165, 67] on link "ADVAGRAF CAPSULE MVA 3MG" at bounding box center [147, 60] width 145 height 19
select select "EUR"
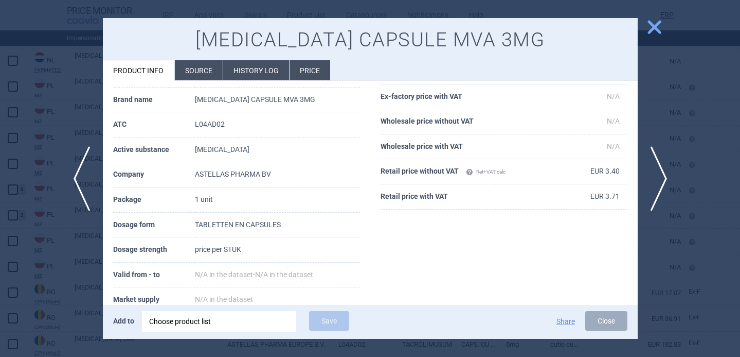
scroll to position [56, 0]
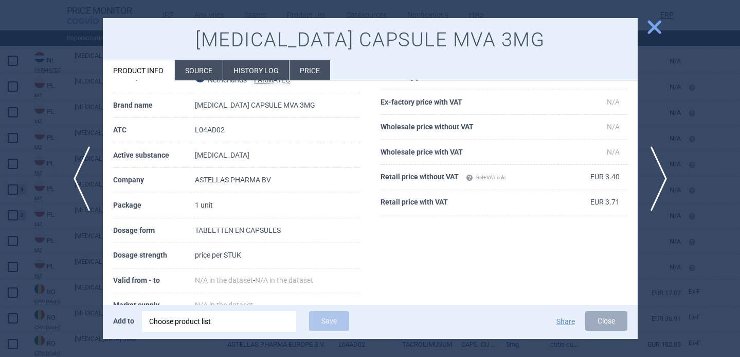
click at [196, 74] on li "Source" at bounding box center [199, 70] width 48 height 20
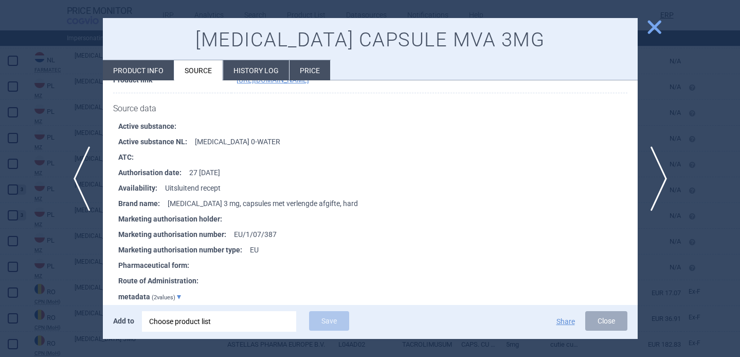
scroll to position [397, 0]
click at [42, 283] on div at bounding box center [370, 178] width 740 height 357
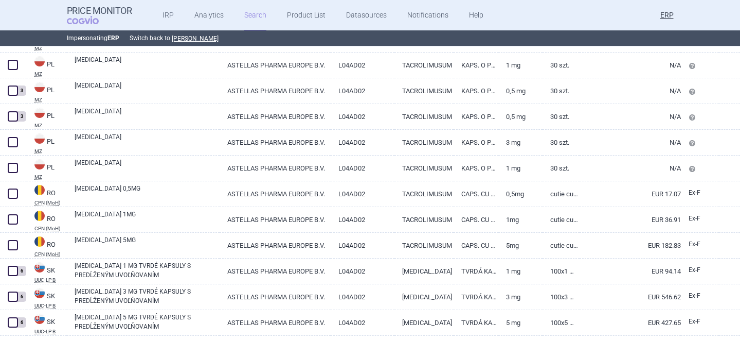
scroll to position [988, 0]
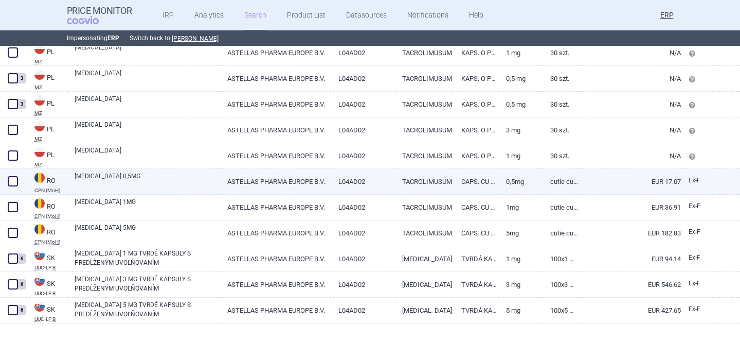
click at [148, 183] on link "ADVAGRAF 0,5MG" at bounding box center [147, 180] width 145 height 19
select select "EUR"
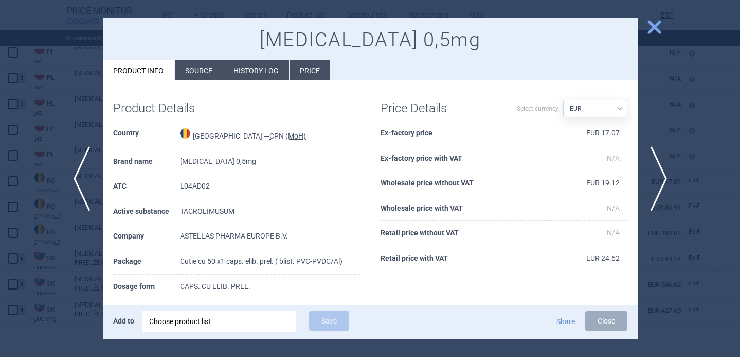
click at [44, 291] on div at bounding box center [370, 178] width 740 height 357
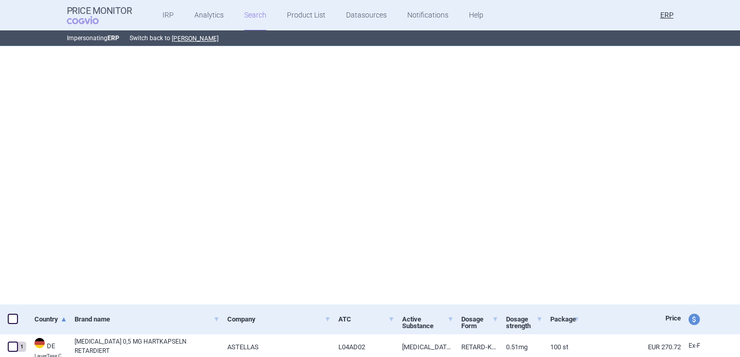
select select "mah"
select select "newerThan"
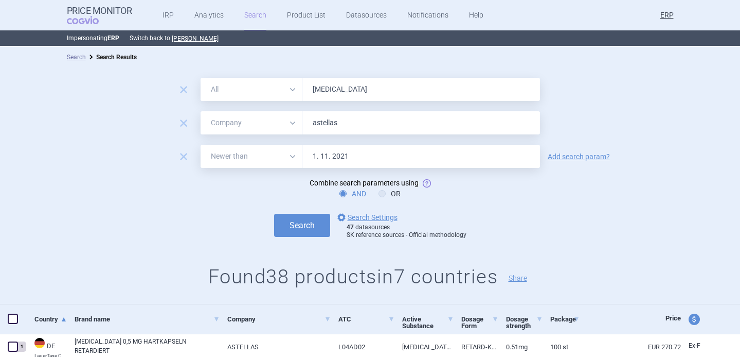
click at [360, 162] on input "1. 11. 2021" at bounding box center [422, 156] width 238 height 23
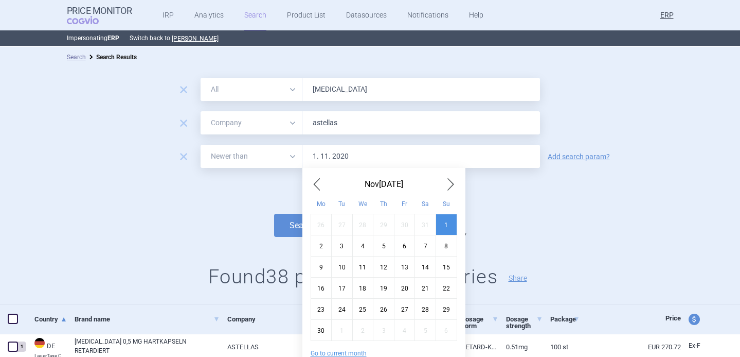
type input "1. 11. 2020"
click at [274, 214] on button "Search" at bounding box center [302, 225] width 56 height 23
click at [132, 223] on div "Search options Search Settings 47 datasources SK reference sources - Official m…" at bounding box center [370, 225] width 740 height 28
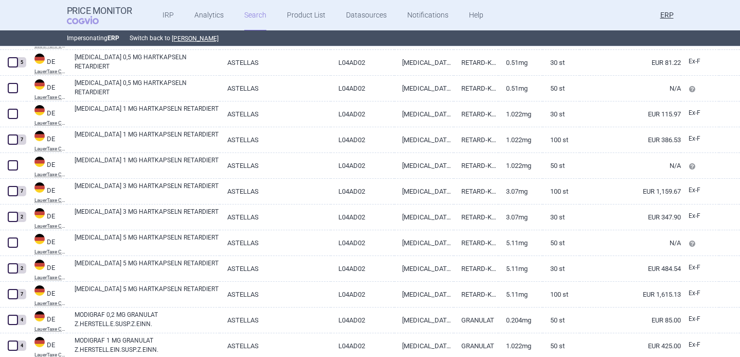
scroll to position [204, 0]
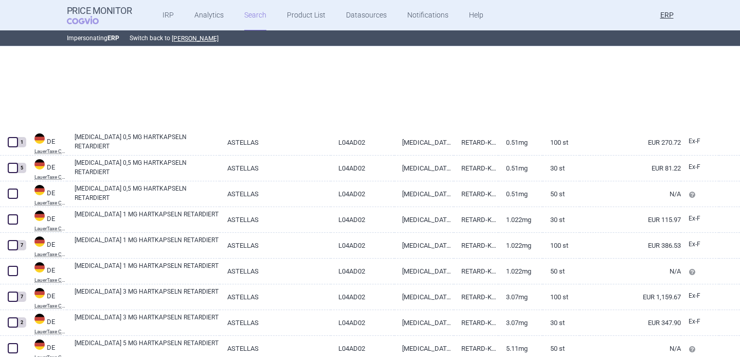
select select "mah"
select select "newerThan"
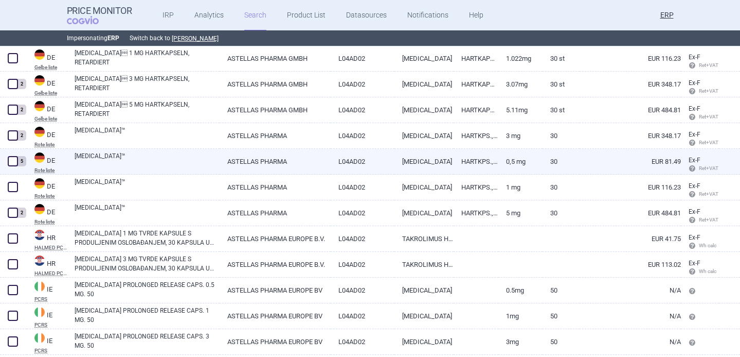
scroll to position [181, 0]
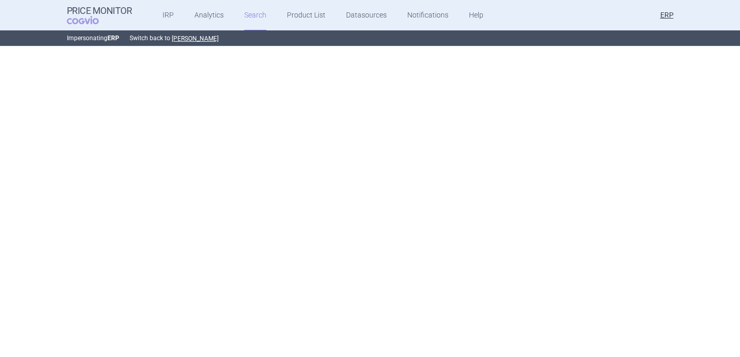
select select "mah"
select select "newerThan"
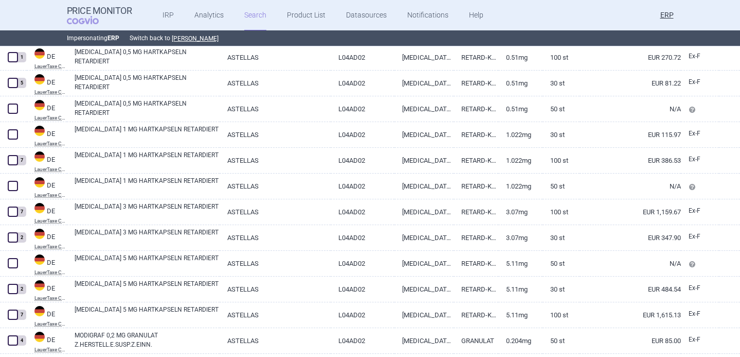
scroll to position [298, 0]
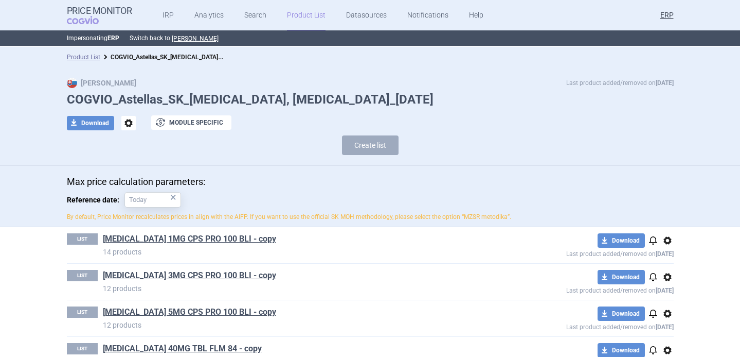
scroll to position [27, 0]
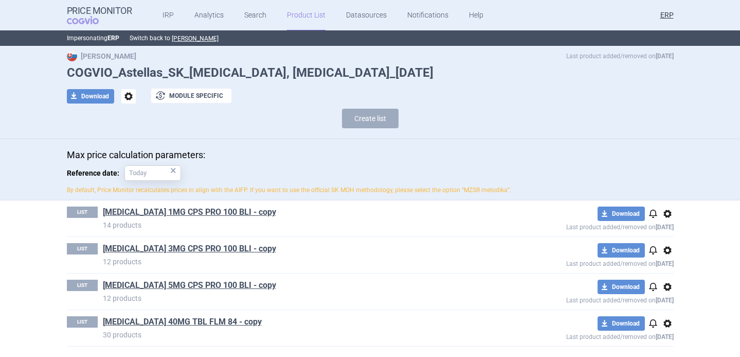
click at [668, 214] on span "options" at bounding box center [668, 213] width 12 height 12
click at [669, 258] on button "Rename" at bounding box center [667, 254] width 33 height 15
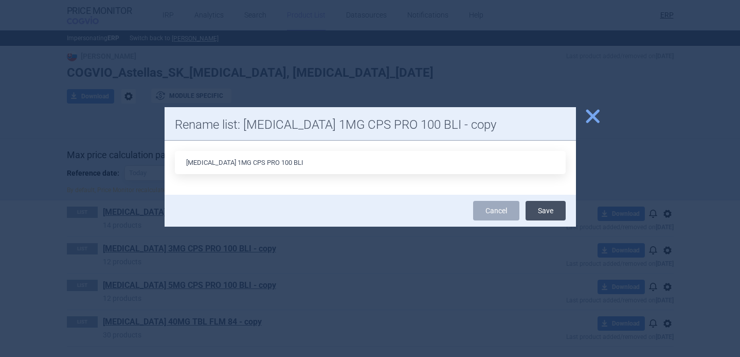
type input "[MEDICAL_DATA] 1MG CPS PRO 100 BLI"
click at [548, 211] on button "Save" at bounding box center [546, 211] width 40 height 20
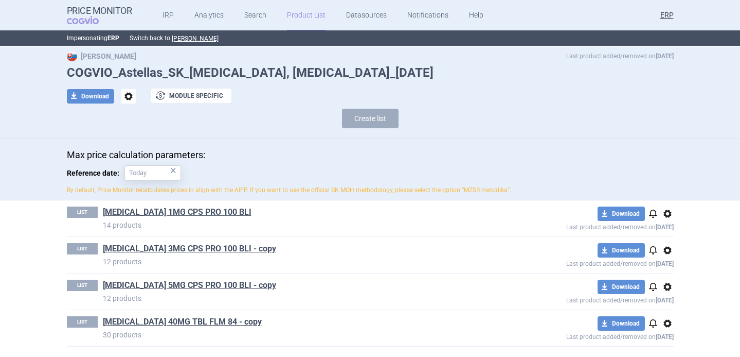
click at [667, 253] on span "options" at bounding box center [668, 250] width 12 height 12
click at [663, 291] on button "Rename" at bounding box center [667, 290] width 33 height 15
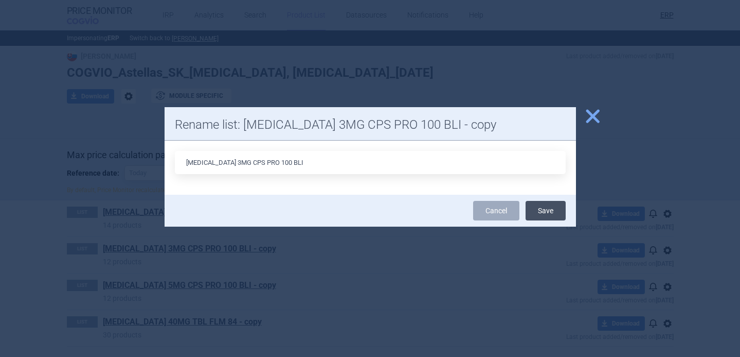
type input "[MEDICAL_DATA] 3MG CPS PRO 100 BLI"
click at [557, 214] on button "Save" at bounding box center [546, 211] width 40 height 20
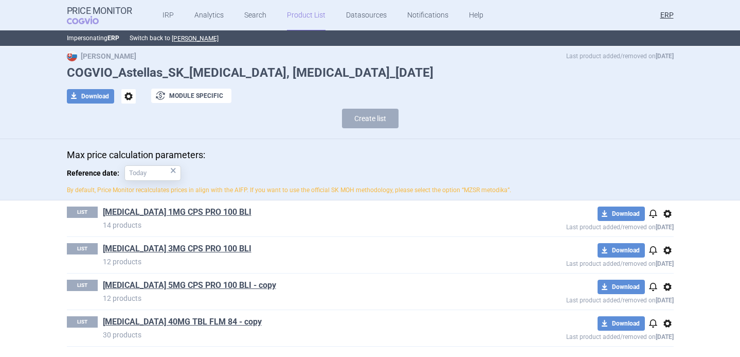
click at [666, 288] on span "options" at bounding box center [668, 286] width 12 height 12
click at [667, 319] on button "Rename" at bounding box center [667, 320] width 33 height 15
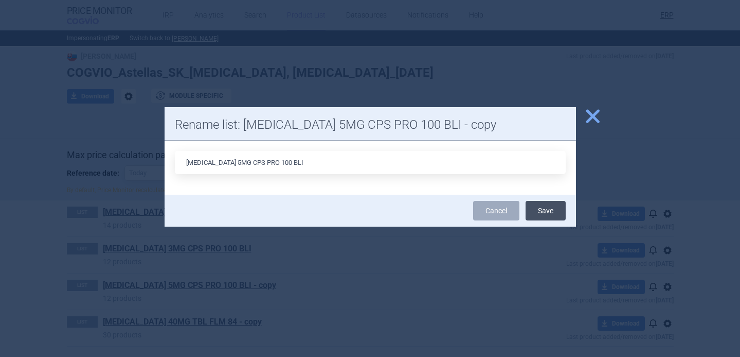
type input "[MEDICAL_DATA] 5MG CPS PRO 100 BLI"
click at [551, 210] on button "Save" at bounding box center [546, 211] width 40 height 20
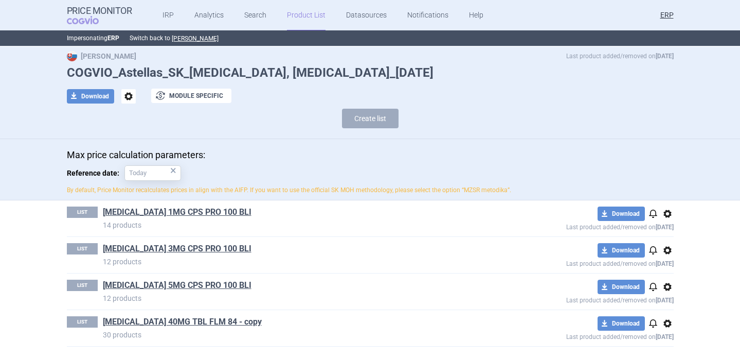
click at [665, 329] on span "options" at bounding box center [668, 323] width 12 height 12
click at [661, 321] on button "Rename" at bounding box center [667, 320] width 33 height 15
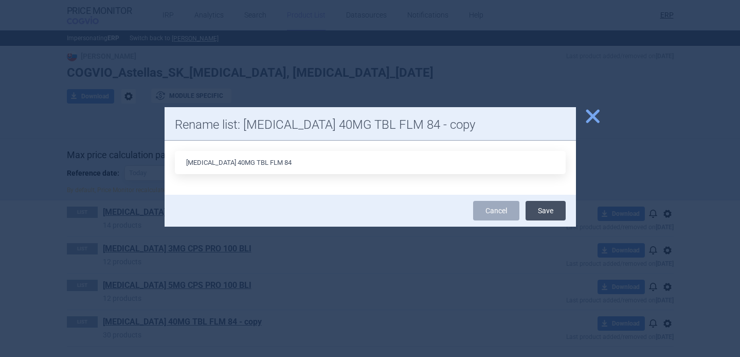
type input "[MEDICAL_DATA] 40MG TBL FLM 84"
click at [555, 207] on button "Save" at bounding box center [546, 211] width 40 height 20
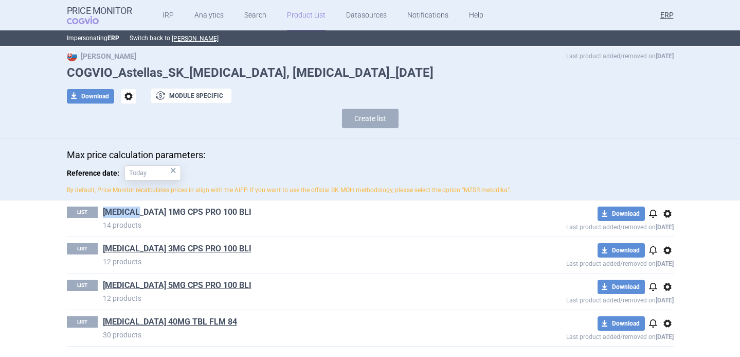
drag, startPoint x: 99, startPoint y: 214, endPoint x: 144, endPoint y: 213, distance: 44.2
click at [144, 213] on div "LIST [MEDICAL_DATA] 1MG CPS PRO 100 BLI 14 products" at bounding box center [279, 218] width 425 height 24
copy link "[MEDICAL_DATA]"
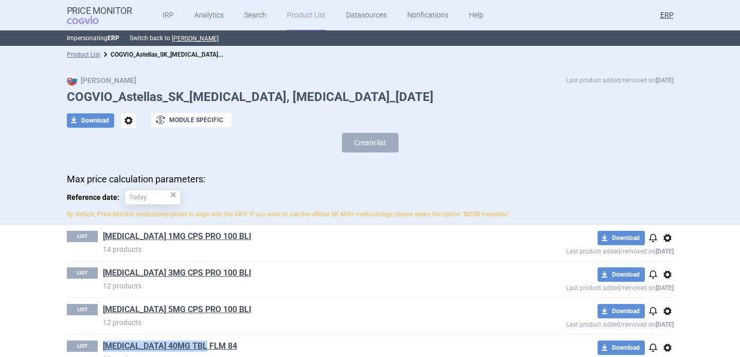
scroll to position [0, 0]
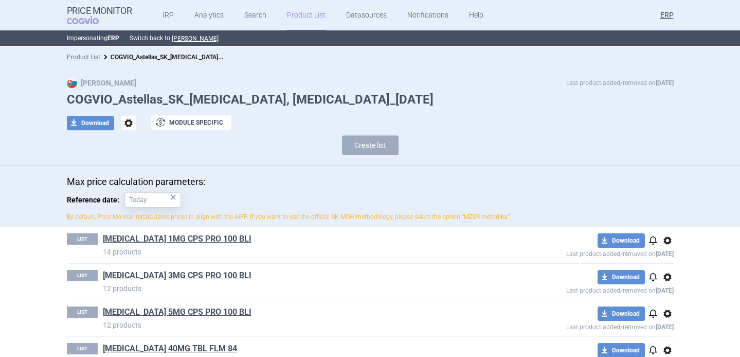
click at [137, 101] on h1 "COGVIO_Astellas_SK_[MEDICAL_DATA], [MEDICAL_DATA]_[DATE]" at bounding box center [370, 99] width 607 height 15
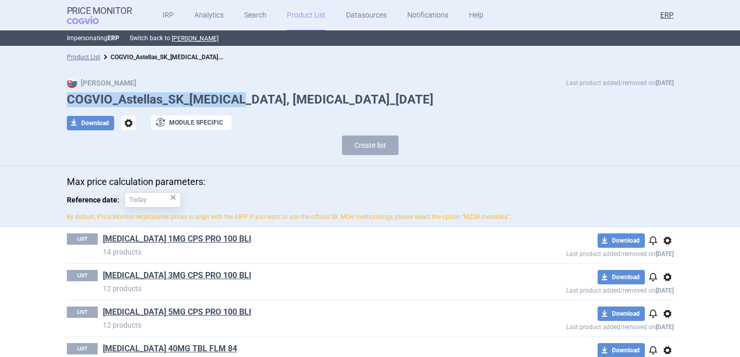
click at [137, 101] on h1 "COGVIO_Astellas_SK_[MEDICAL_DATA], [MEDICAL_DATA]_[DATE]" at bounding box center [370, 99] width 607 height 15
drag, startPoint x: 117, startPoint y: 99, endPoint x: 159, endPoint y: 101, distance: 42.2
click at [159, 101] on h1 "COGVIO_Astellas_SK_[MEDICAL_DATA], [MEDICAL_DATA]_[DATE]" at bounding box center [370, 99] width 607 height 15
copy h1 "Astellas"
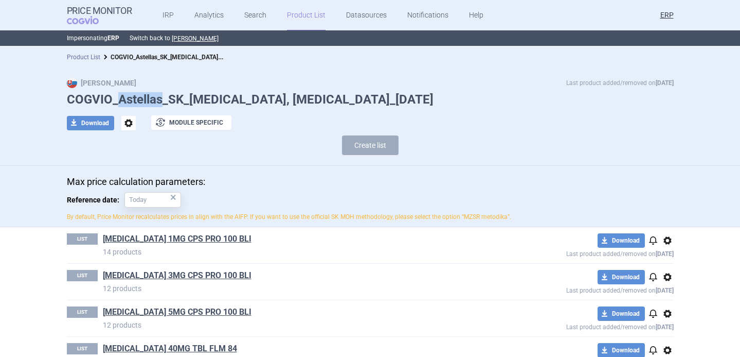
click at [97, 57] on link "Product List" at bounding box center [83, 57] width 33 height 7
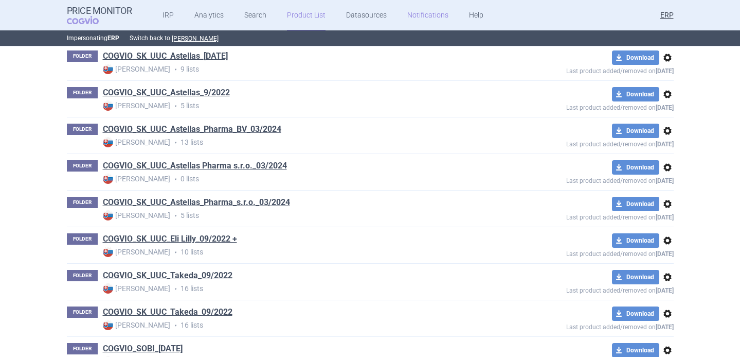
scroll to position [30065, 0]
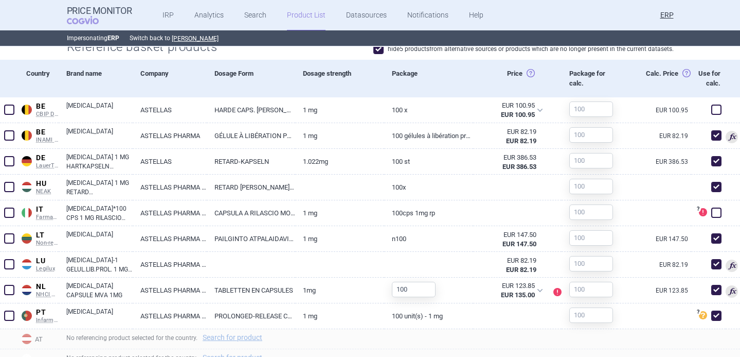
scroll to position [451, 0]
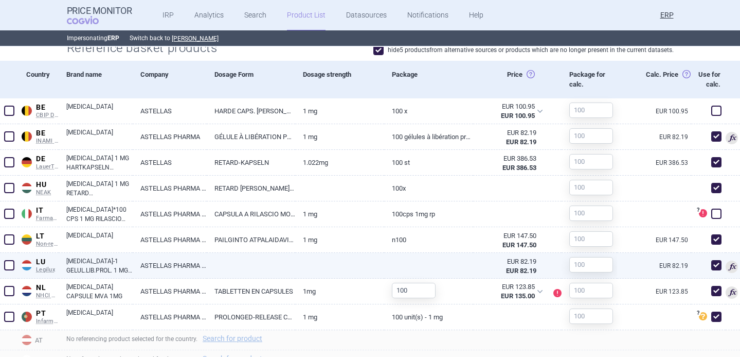
click at [194, 262] on link "ASTELLAS PHARMA EUROPE BV" at bounding box center [170, 265] width 74 height 25
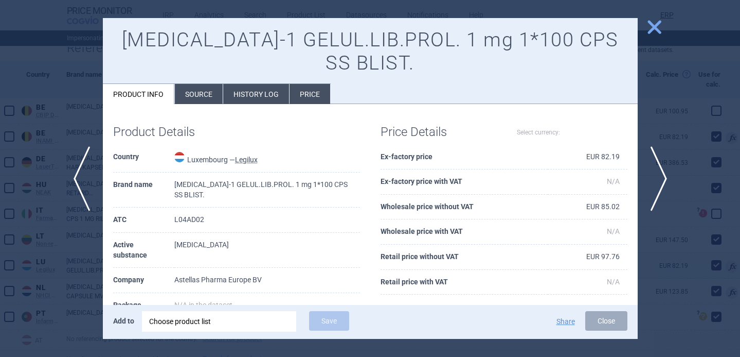
select select "EUR"
click at [70, 289] on div at bounding box center [370, 178] width 740 height 357
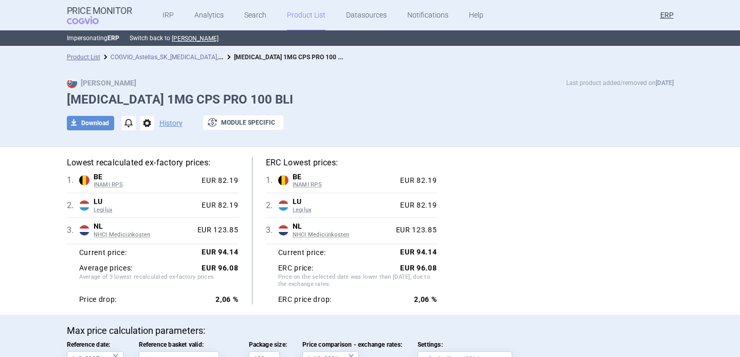
click at [193, 58] on link "COGVIO_Astellas_SK_[MEDICAL_DATA], [MEDICAL_DATA]_[DATE]" at bounding box center [199, 56] width 176 height 10
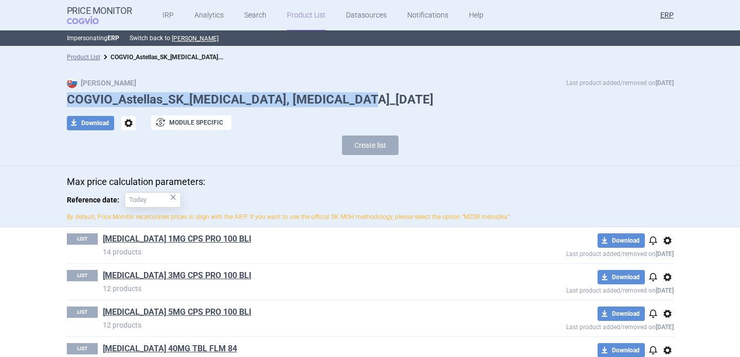
drag, startPoint x: 367, startPoint y: 97, endPoint x: 50, endPoint y: 96, distance: 316.9
click at [50, 96] on div "Max Price Last product added/removed on [DATE] COGVIO_Astellas_SK_[MEDICAL_DATA…" at bounding box center [370, 119] width 648 height 82
copy h1 "COGVIO_Astellas_SK_[MEDICAL_DATA], [MEDICAL_DATA]_[DATE]"
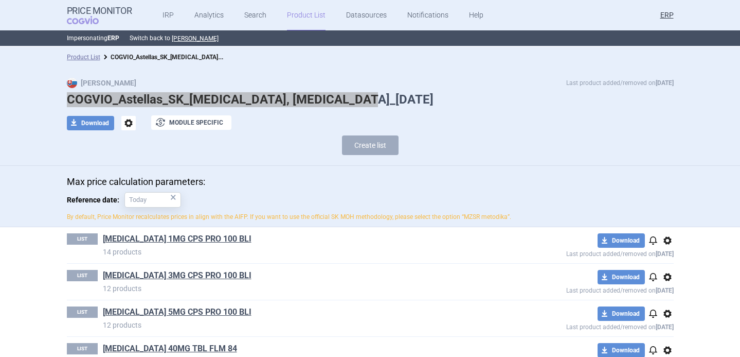
scroll to position [27, 0]
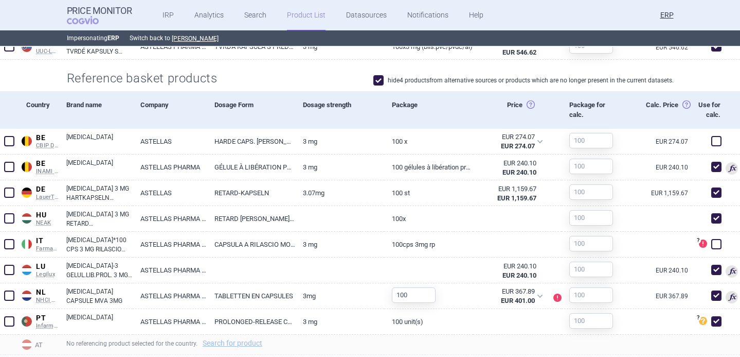
scroll to position [420, 0]
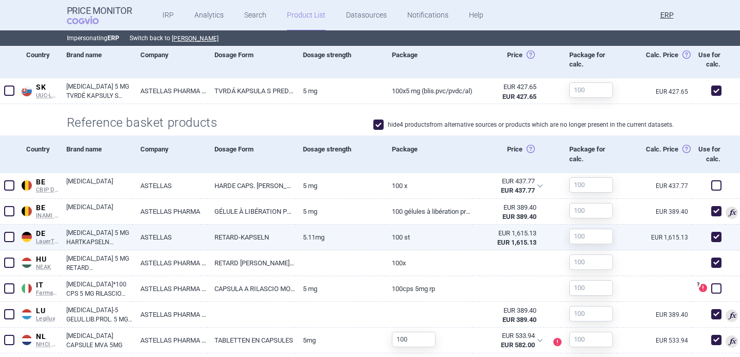
scroll to position [393, 0]
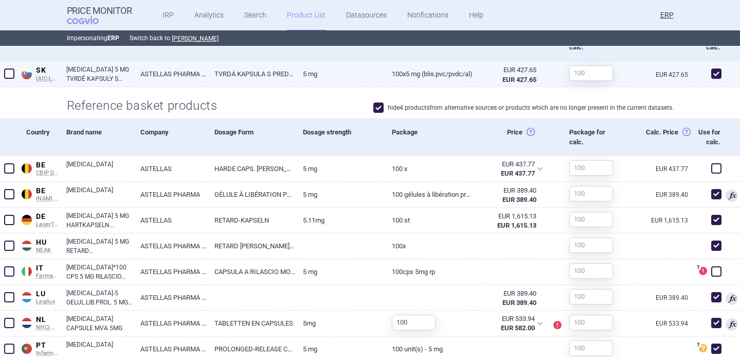
click at [225, 77] on link "TVRDÁ KAPSULA S PREDĹŽENÝM UVOĽŇOVANÍM" at bounding box center [251, 73] width 89 height 25
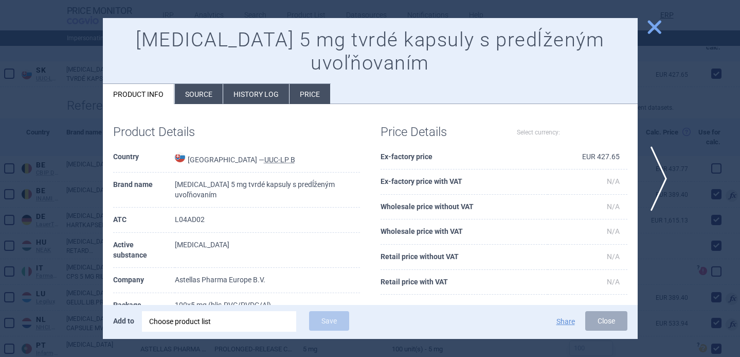
select select "EUR"
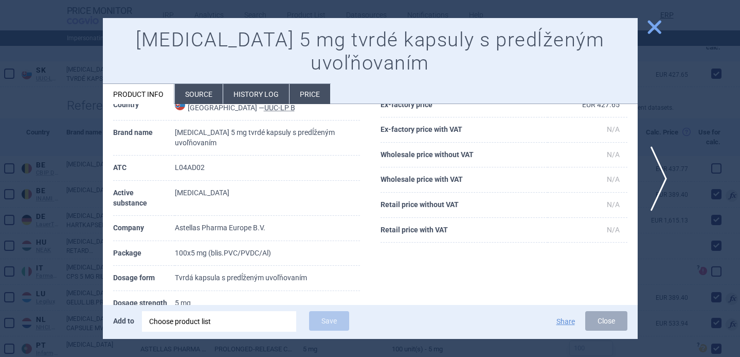
scroll to position [92, 0]
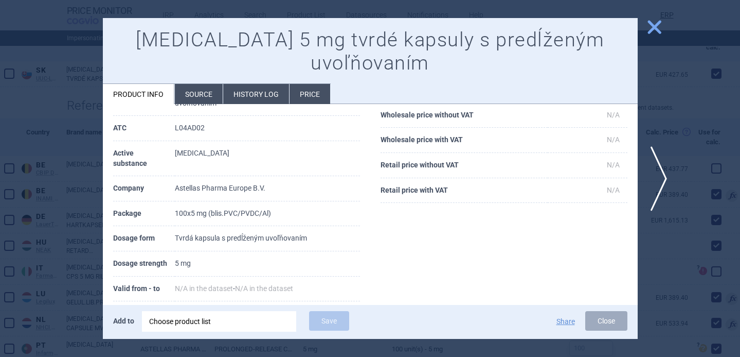
click at [55, 278] on div at bounding box center [370, 178] width 740 height 357
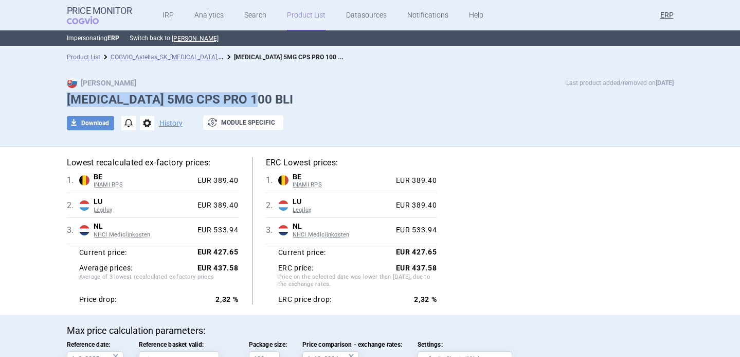
drag, startPoint x: 65, startPoint y: 99, endPoint x: 271, endPoint y: 96, distance: 205.3
click at [271, 96] on div "Max Price Last product added/removed on [DATE] [MEDICAL_DATA] 5MG CPS PRO 100 B…" at bounding box center [370, 109] width 648 height 63
copy h1 "[MEDICAL_DATA] 5MG CPS PRO 100 BLI"
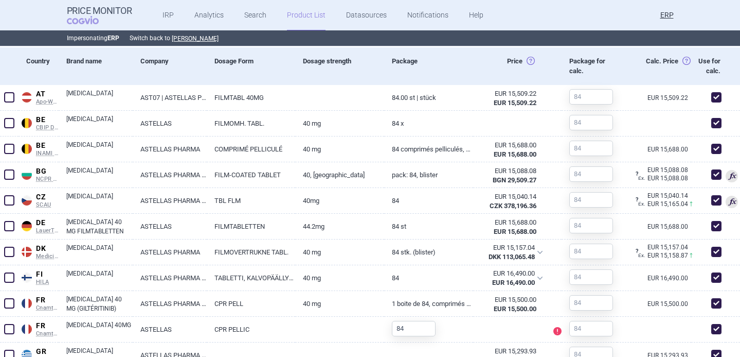
scroll to position [470, 0]
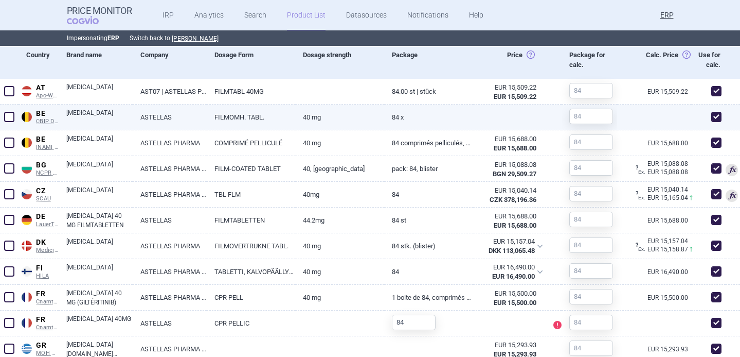
click at [716, 118] on span at bounding box center [717, 117] width 10 height 10
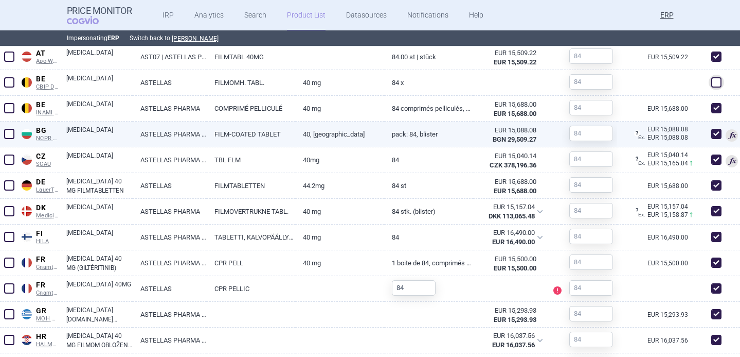
scroll to position [500, 0]
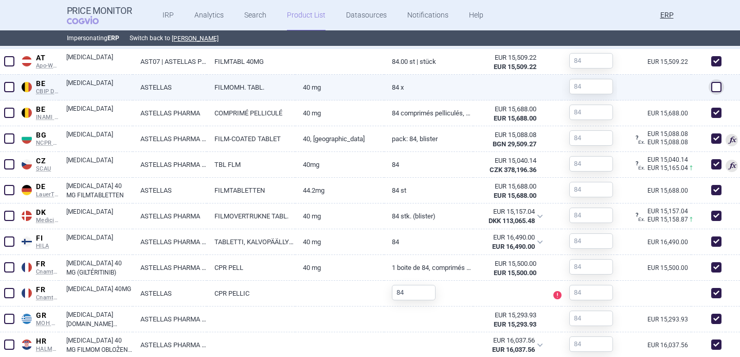
click at [719, 86] on span at bounding box center [717, 87] width 10 height 10
checkbox input "true"
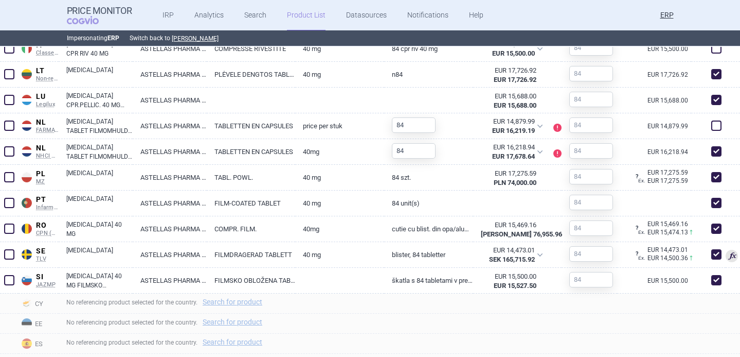
scroll to position [863, 0]
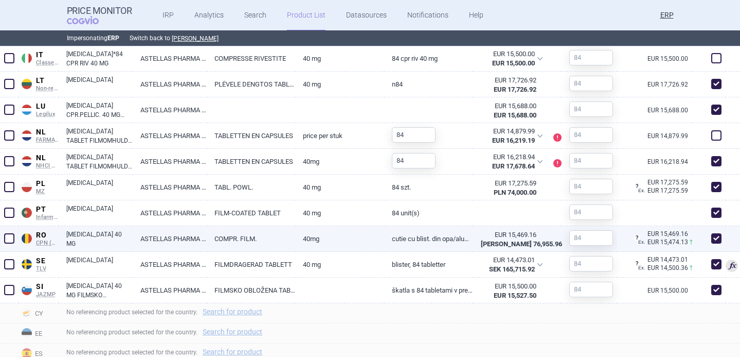
click at [459, 231] on link "Cutie cu blist. din OPA/aluminiu/PVC/aluminiu x 84 compr. film." at bounding box center [428, 238] width 89 height 25
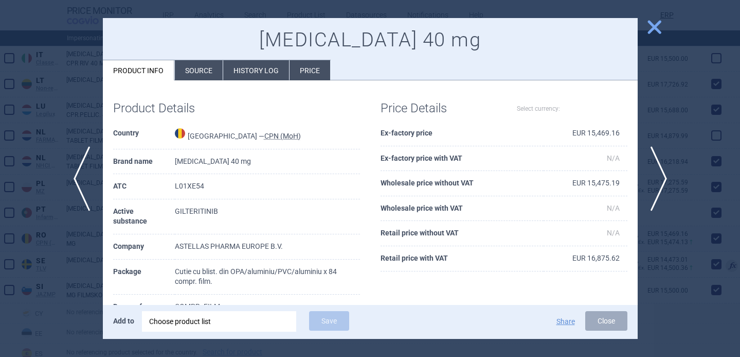
select select "EUR"
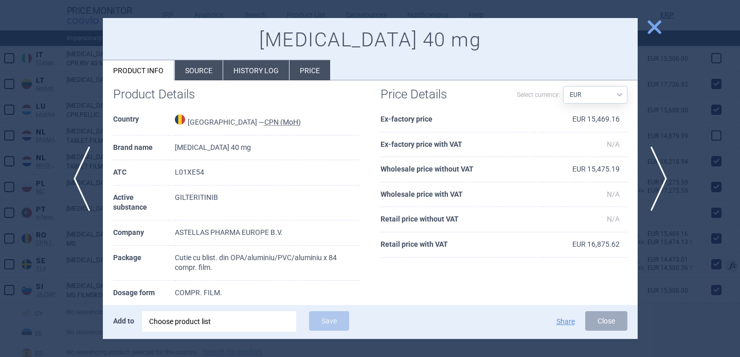
click at [53, 287] on div at bounding box center [370, 178] width 740 height 357
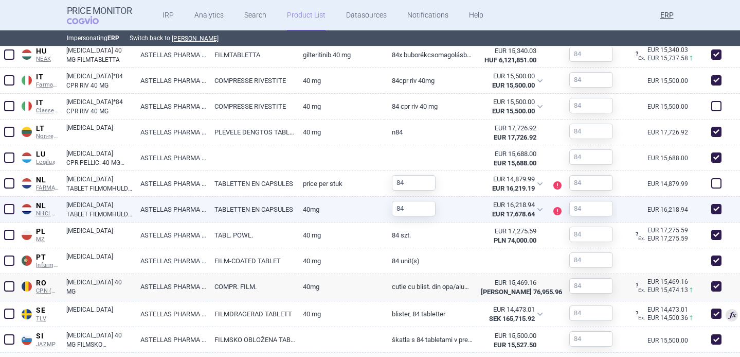
scroll to position [796, 0]
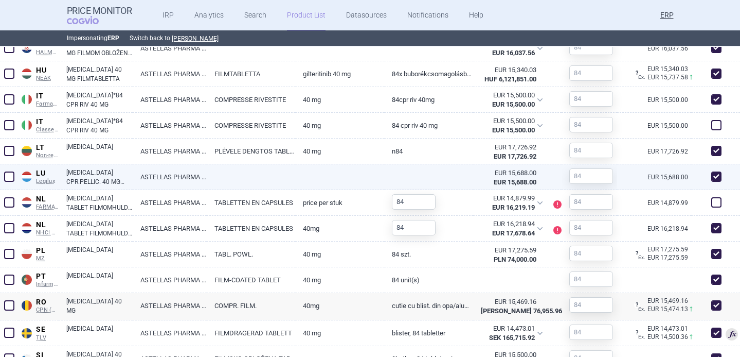
click at [268, 179] on link at bounding box center [251, 173] width 89 height 19
select select "EUR"
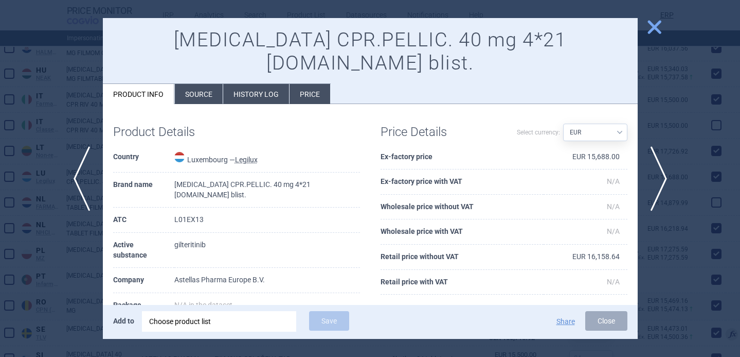
click at [81, 270] on div at bounding box center [370, 178] width 740 height 357
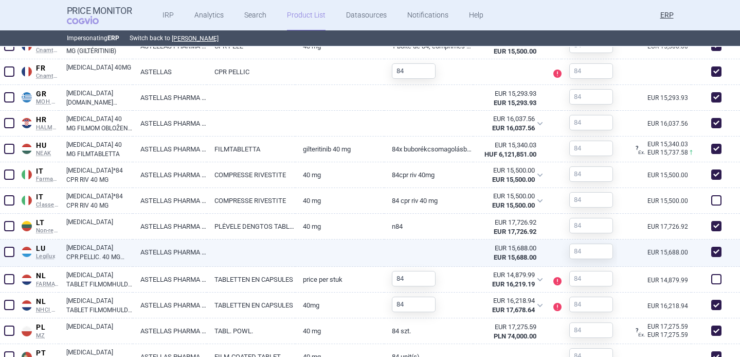
scroll to position [718, 0]
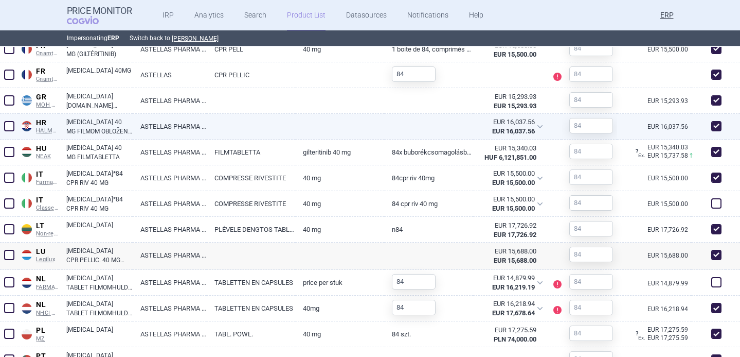
click at [176, 127] on link "ASTELLAS PHARMA EUROPE B.V." at bounding box center [170, 126] width 74 height 25
select select "EUR"
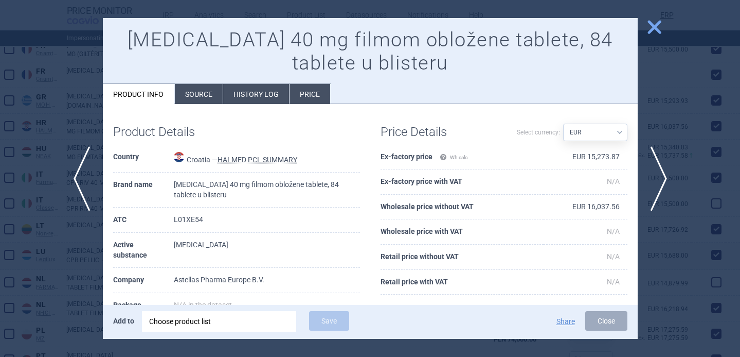
click at [91, 219] on div at bounding box center [370, 178] width 740 height 357
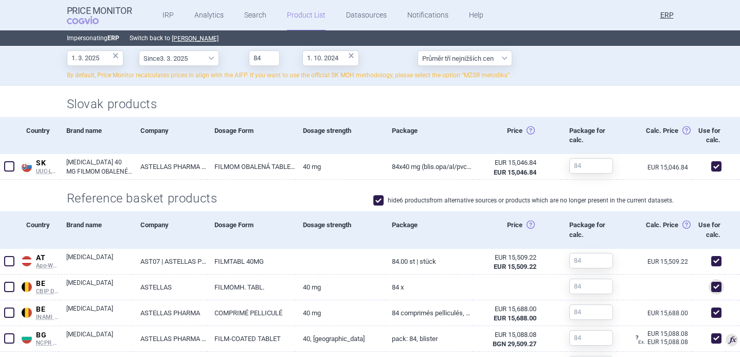
scroll to position [250, 0]
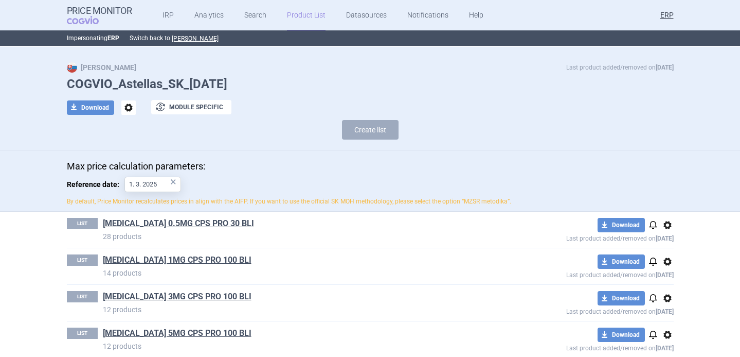
scroll to position [16, 0]
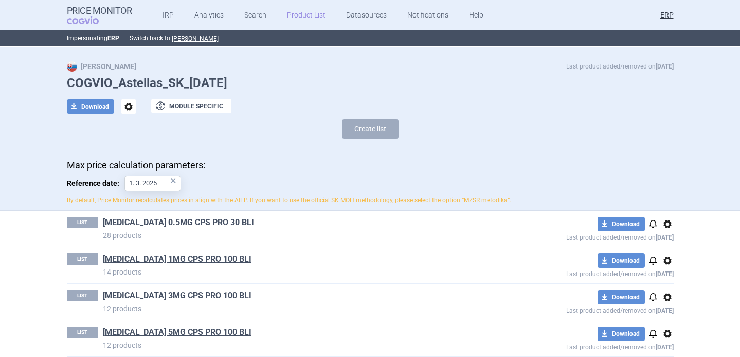
click at [181, 219] on link "ADVAGRAF 0.5MG CPS PRO 30 BLI" at bounding box center [178, 222] width 151 height 11
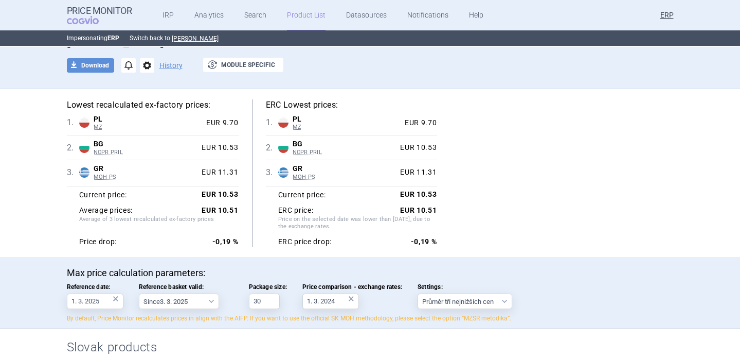
scroll to position [55, 0]
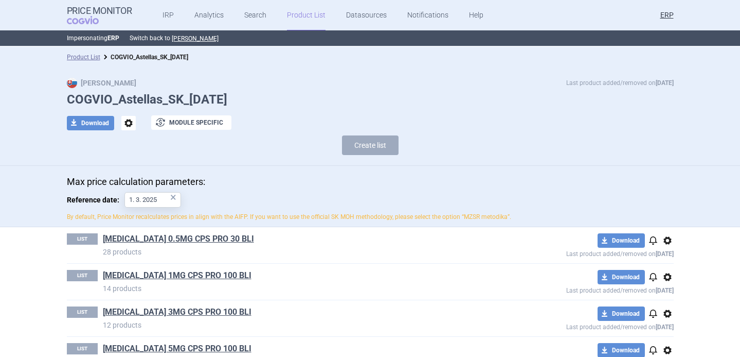
scroll to position [67, 0]
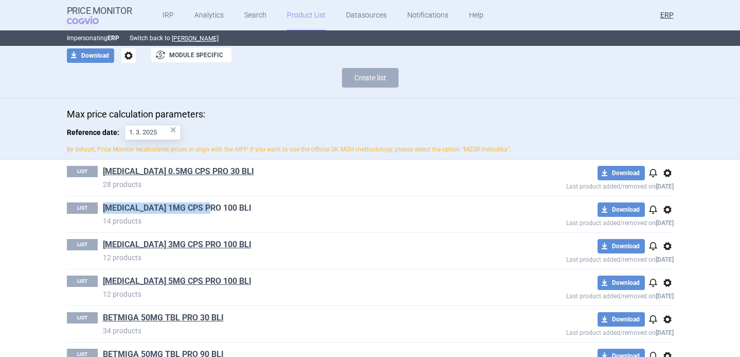
drag, startPoint x: 98, startPoint y: 209, endPoint x: 216, endPoint y: 209, distance: 118.3
click at [216, 209] on div "LIST ADVAGRAF 1MG CPS PRO 100 BLI 14 products" at bounding box center [279, 214] width 425 height 24
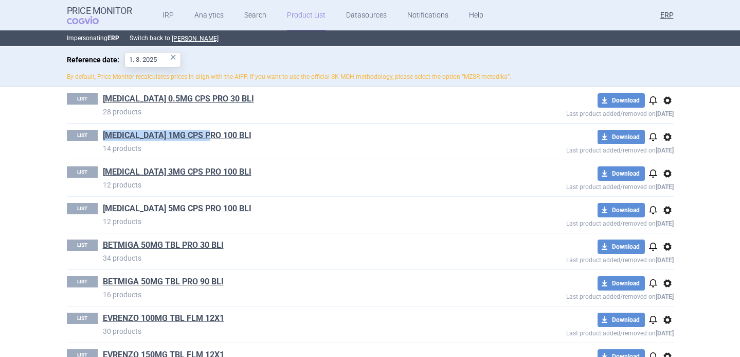
scroll to position [157, 0]
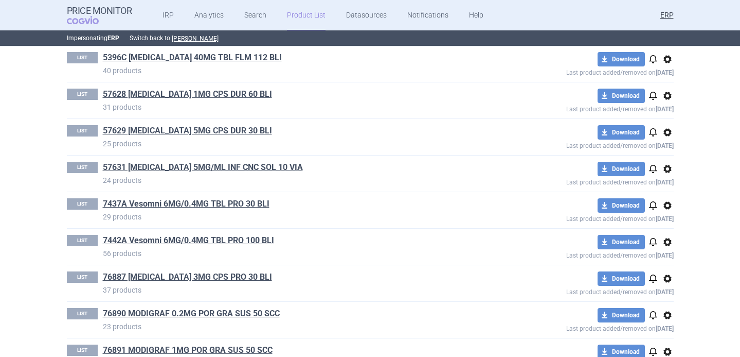
scroll to position [757, 0]
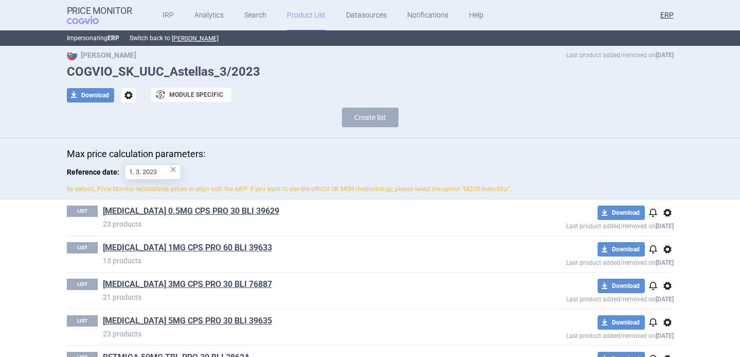
scroll to position [41, 0]
